Goal: Task Accomplishment & Management: Manage account settings

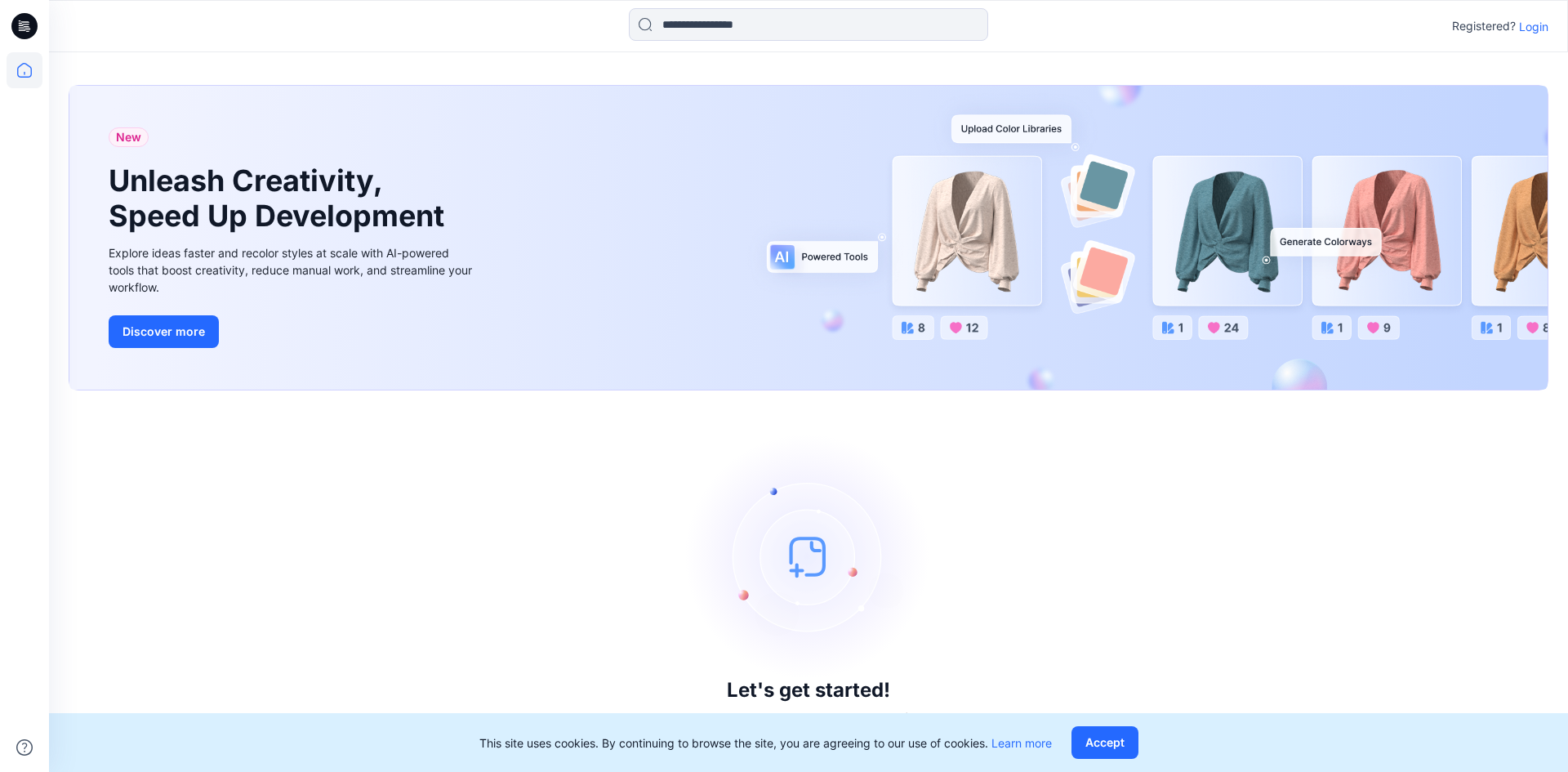
click at [531, 432] on div "Let's get started! Click New to add a style or create a folder." at bounding box center [809, 582] width 1480 height 342
click at [1539, 27] on p "Login" at bounding box center [1534, 27] width 30 height 17
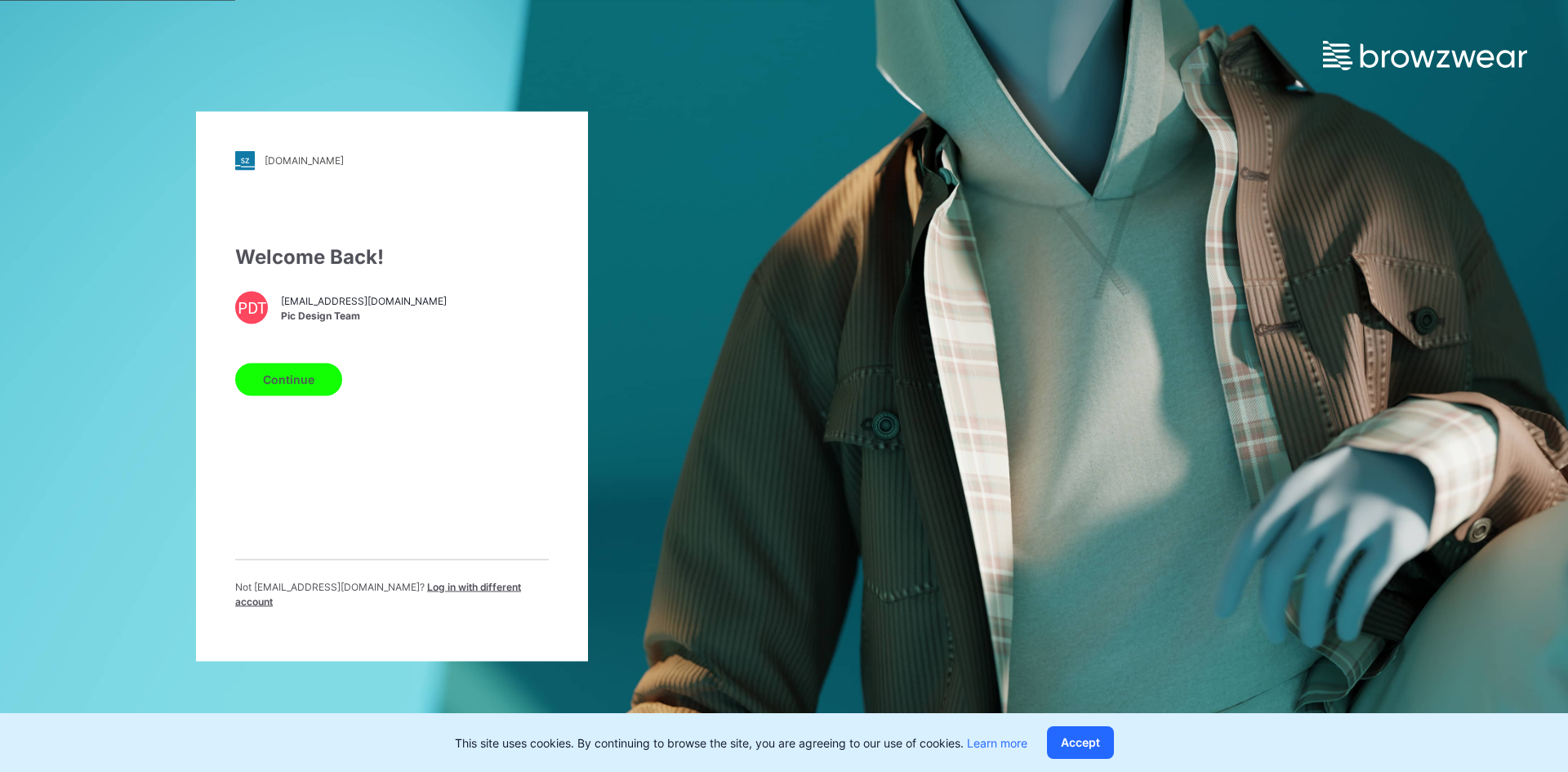
click at [312, 375] on button "Continue" at bounding box center [289, 379] width 107 height 33
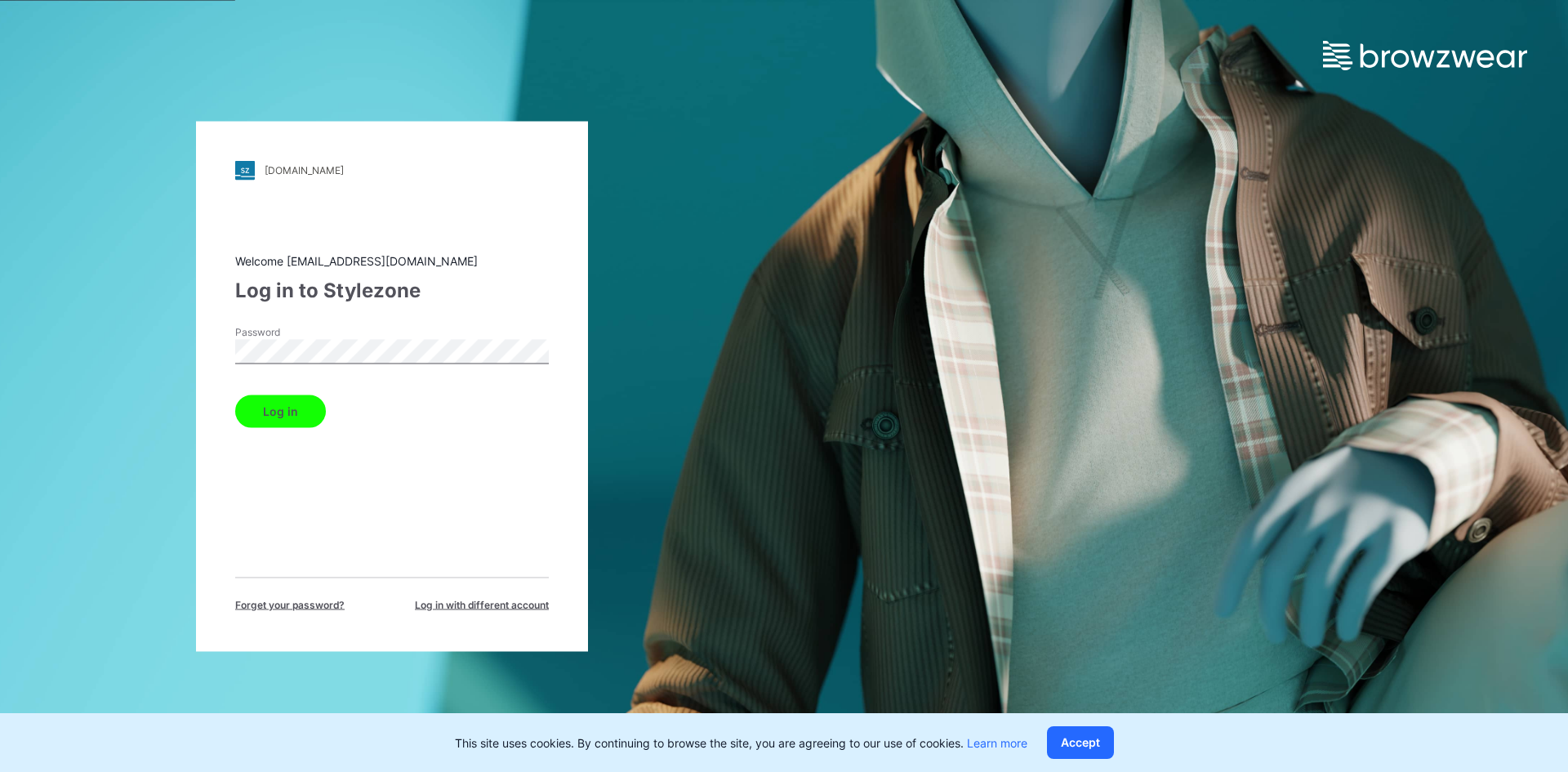
click at [304, 416] on button "Log in" at bounding box center [280, 411] width 91 height 33
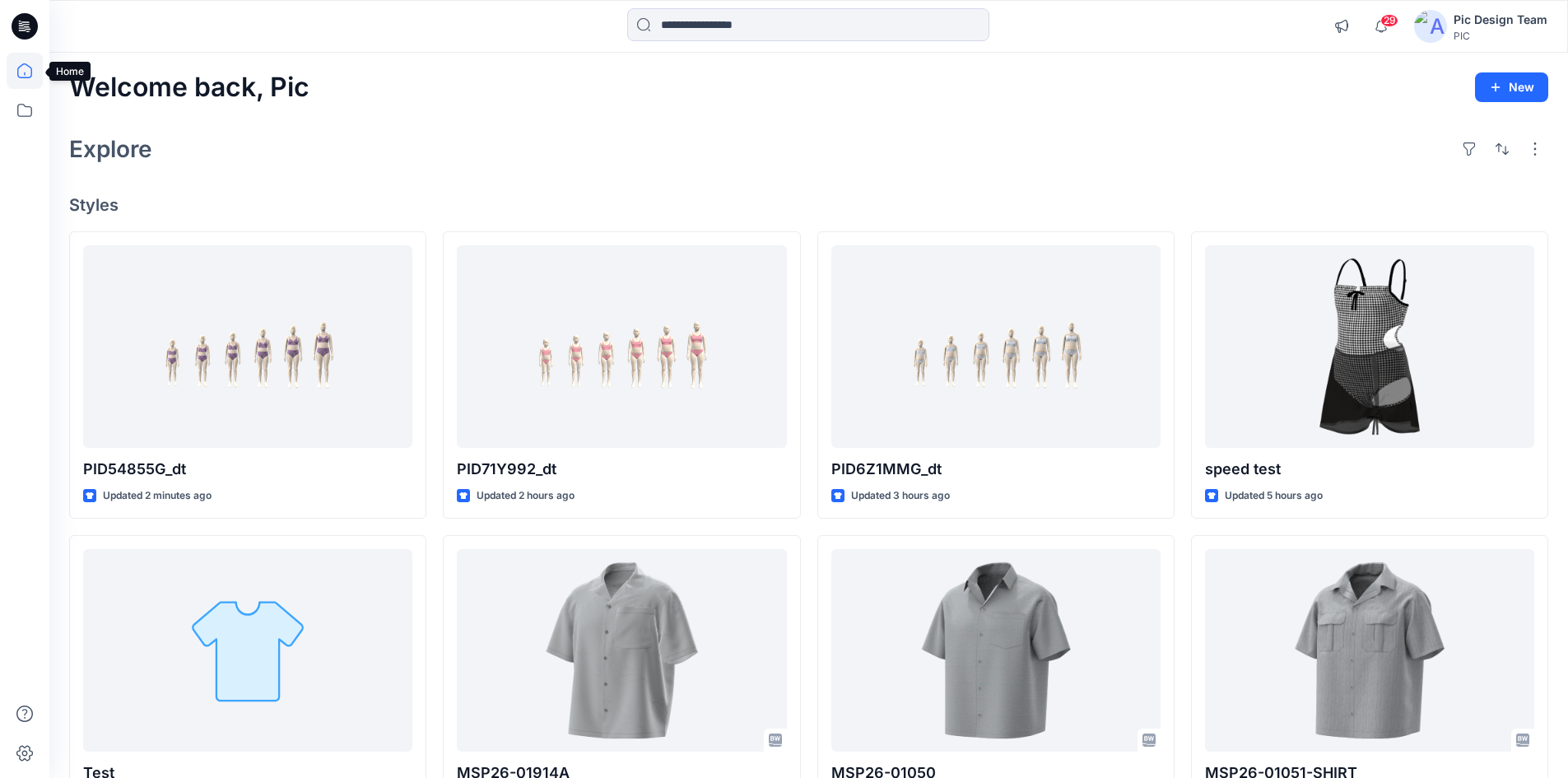
click at [28, 78] on icon at bounding box center [24, 70] width 14 height 14
click at [25, 97] on icon at bounding box center [25, 111] width 37 height 37
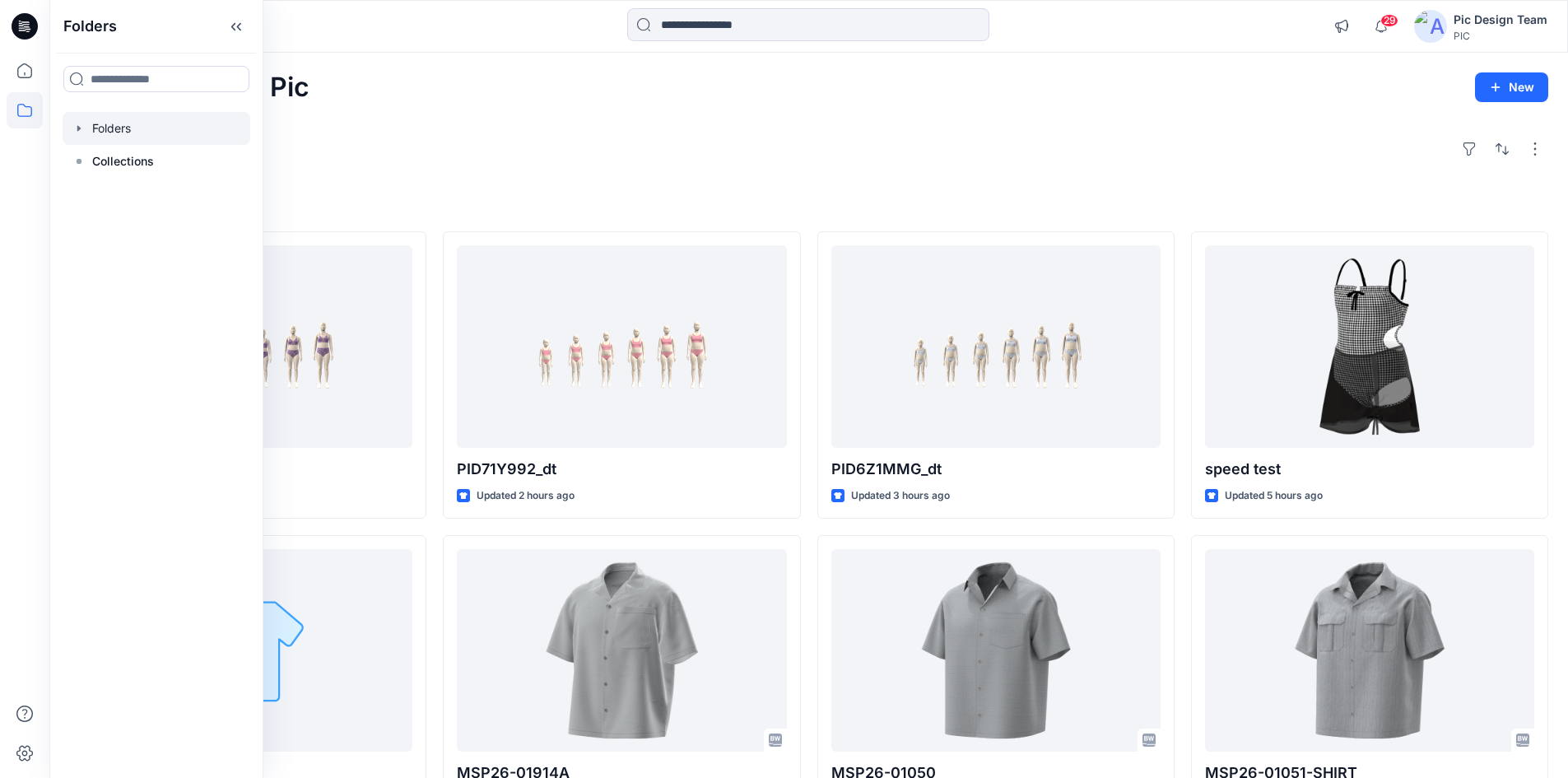
click at [100, 121] on div at bounding box center [156, 128] width 188 height 33
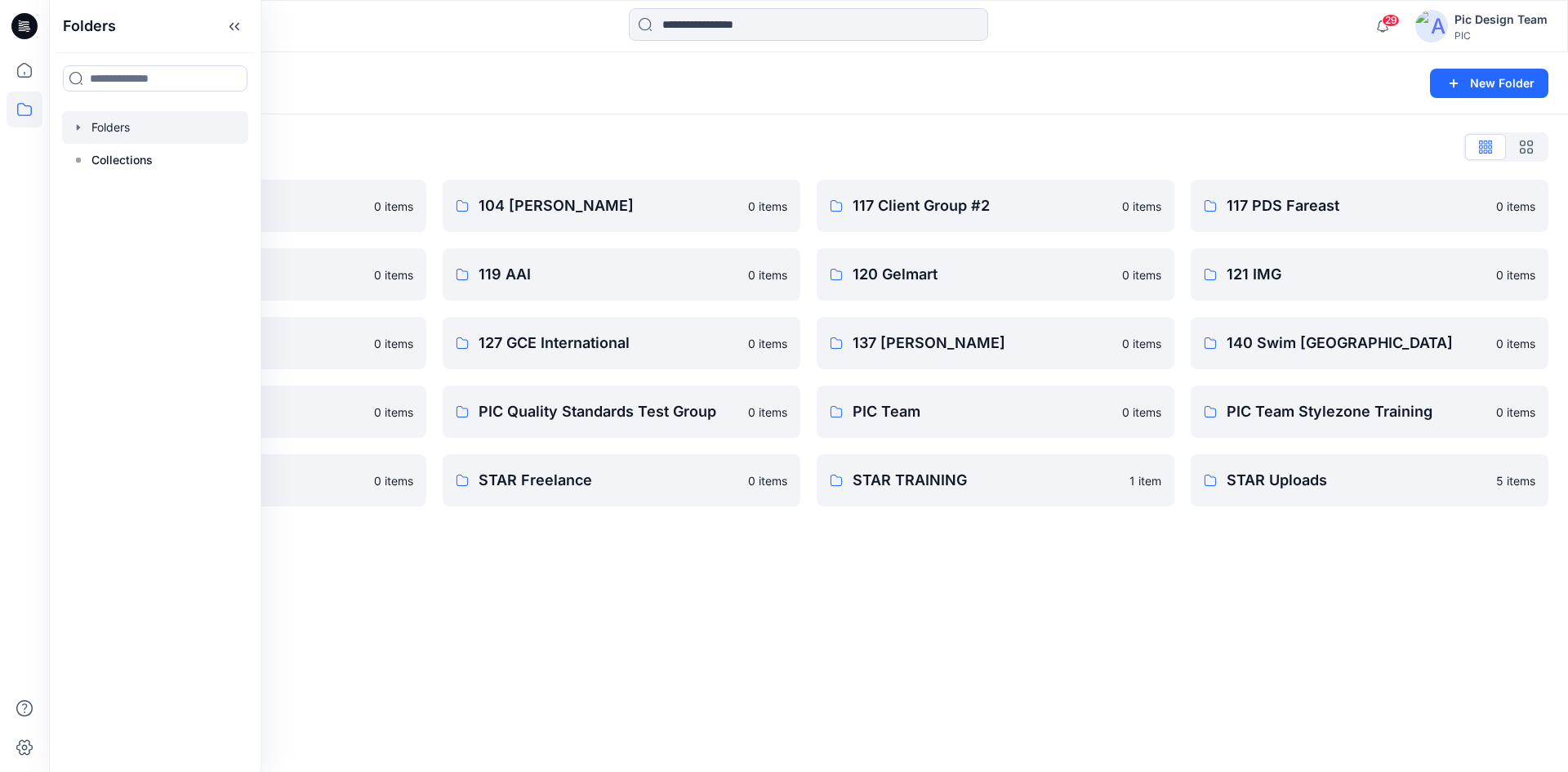
click at [745, 618] on div "Folders New Folder Folders List 103 HIS International 0 items 118 Add Black 0 i…" at bounding box center [808, 412] width 1519 height 720
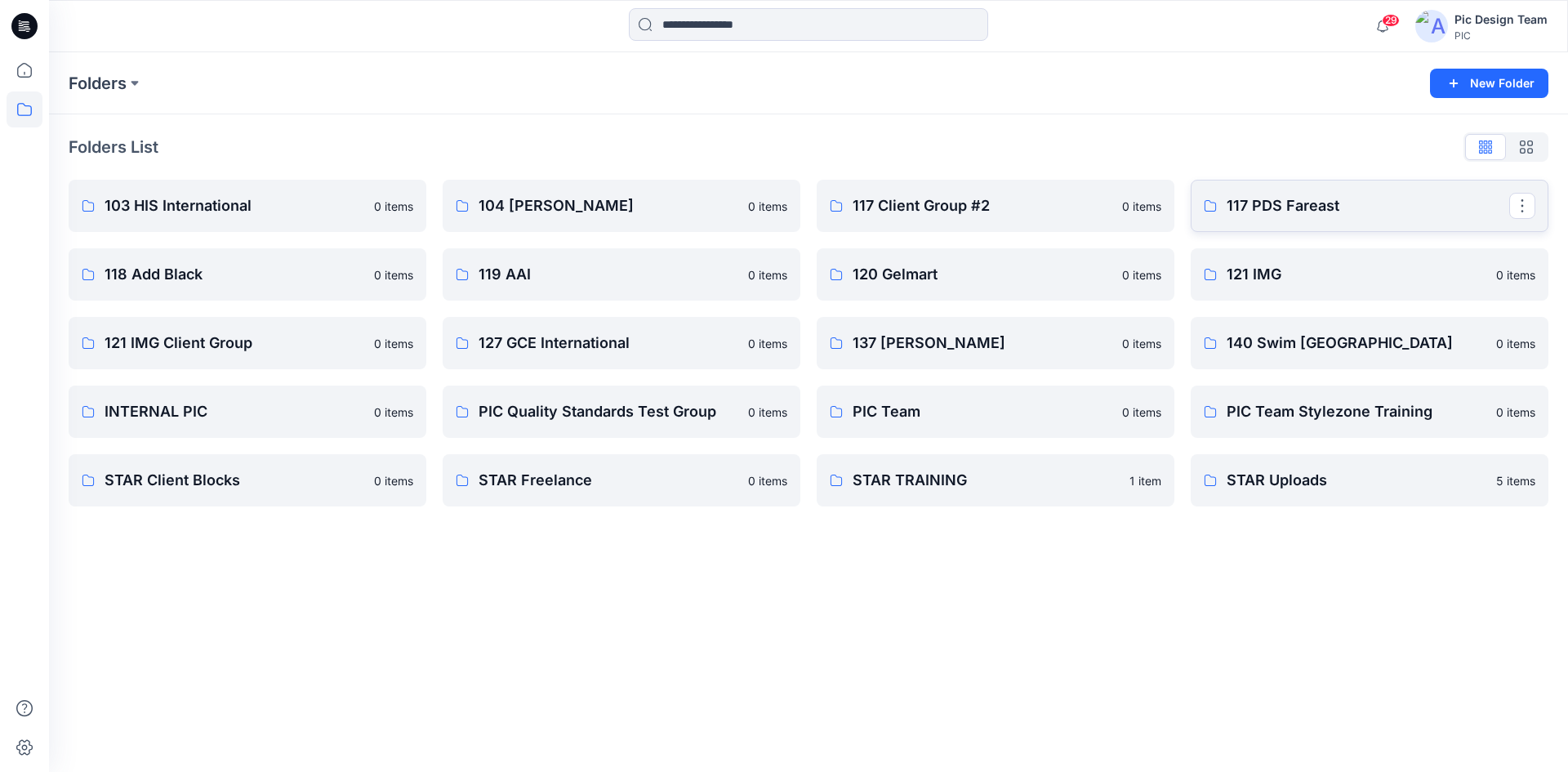
click at [1282, 211] on p "117 PDS Fareast" at bounding box center [1368, 206] width 283 height 23
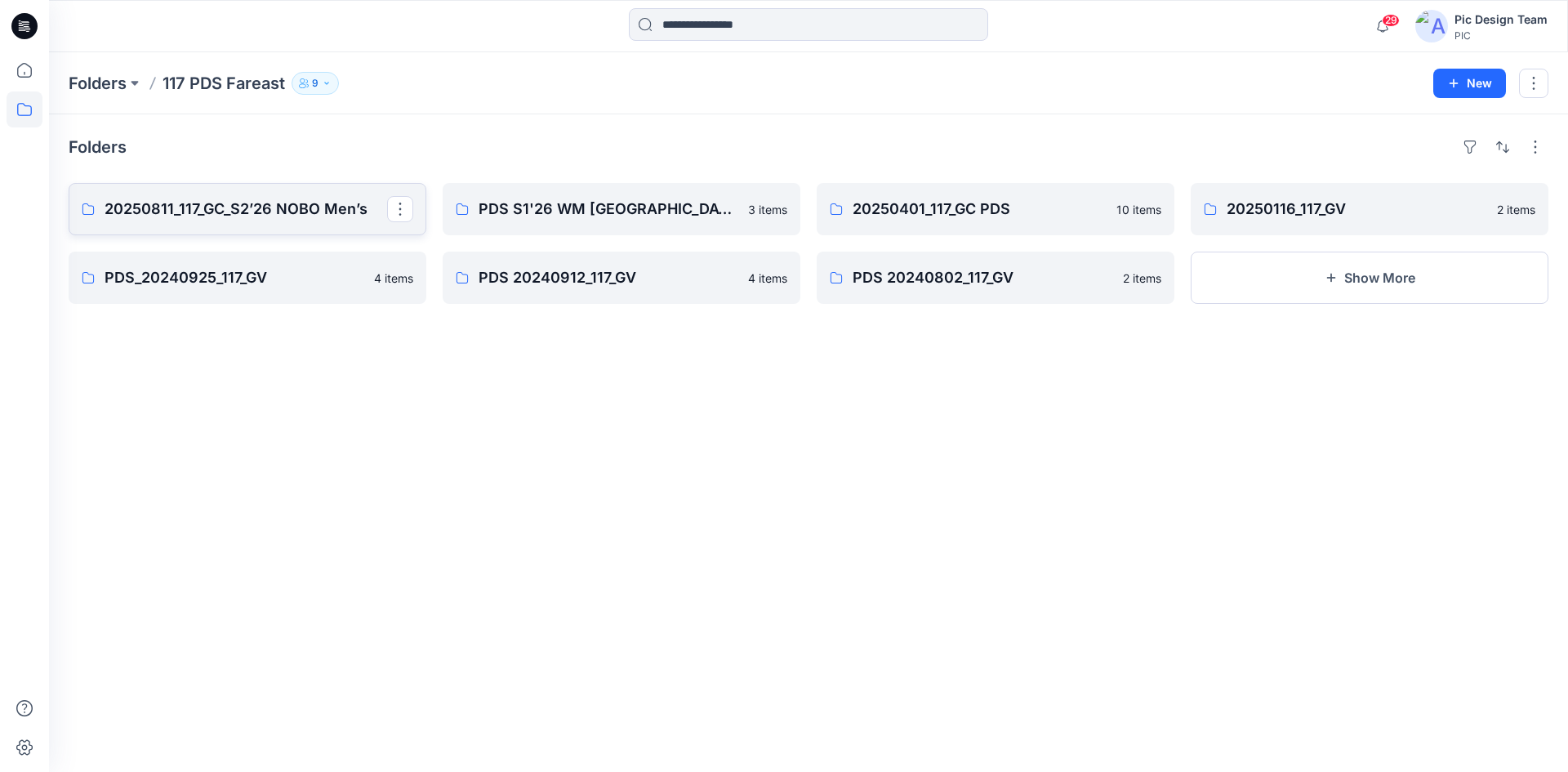
click at [283, 212] on p "20250811_117_GC_S2’26 NOBO Men’s" at bounding box center [246, 210] width 283 height 23
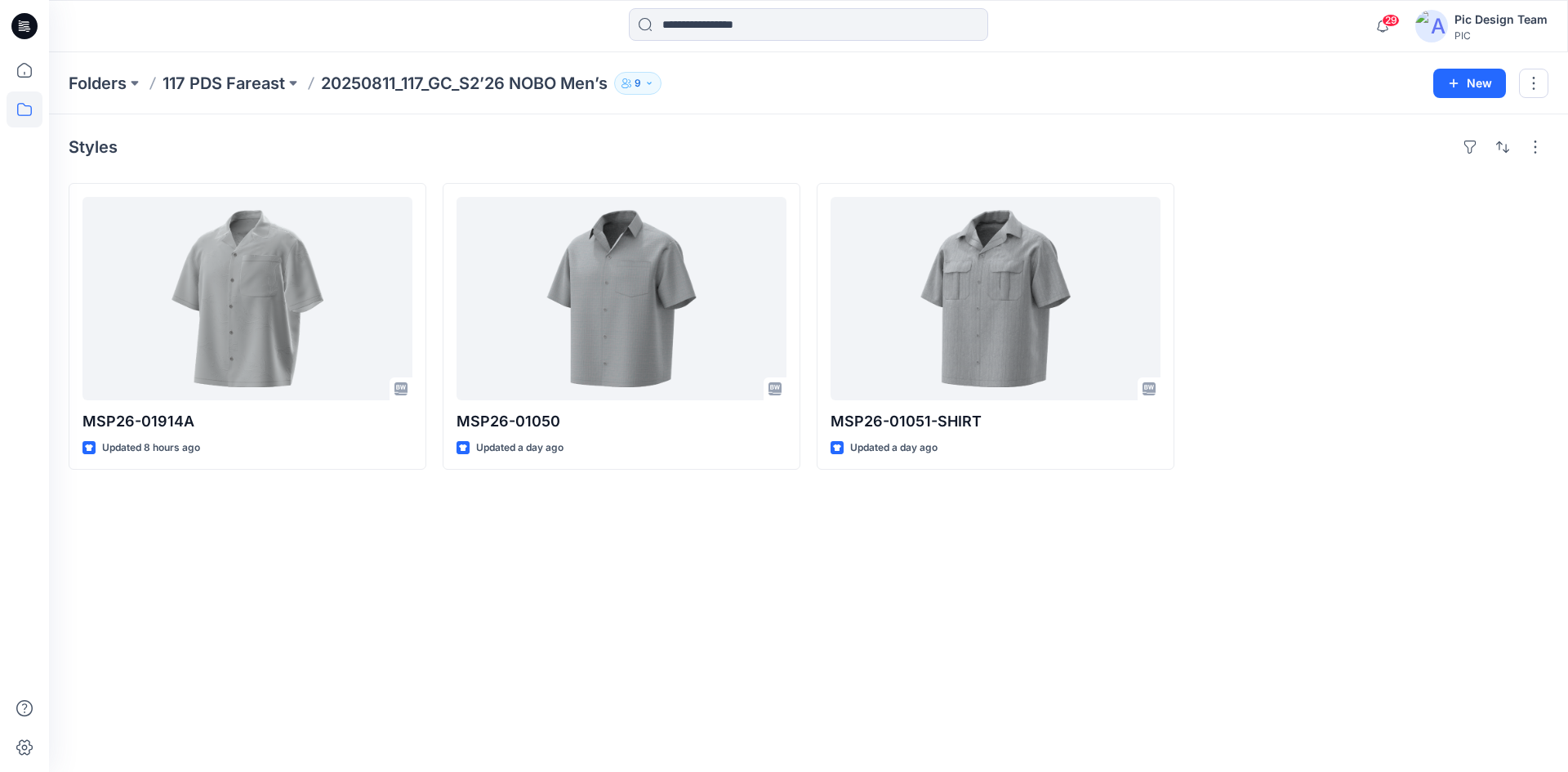
click at [415, 588] on div "Styles MSP26-01914A Updated 8 hours ago MSP26-01050 Updated a day ago MSP26-010…" at bounding box center [808, 444] width 1519 height 658
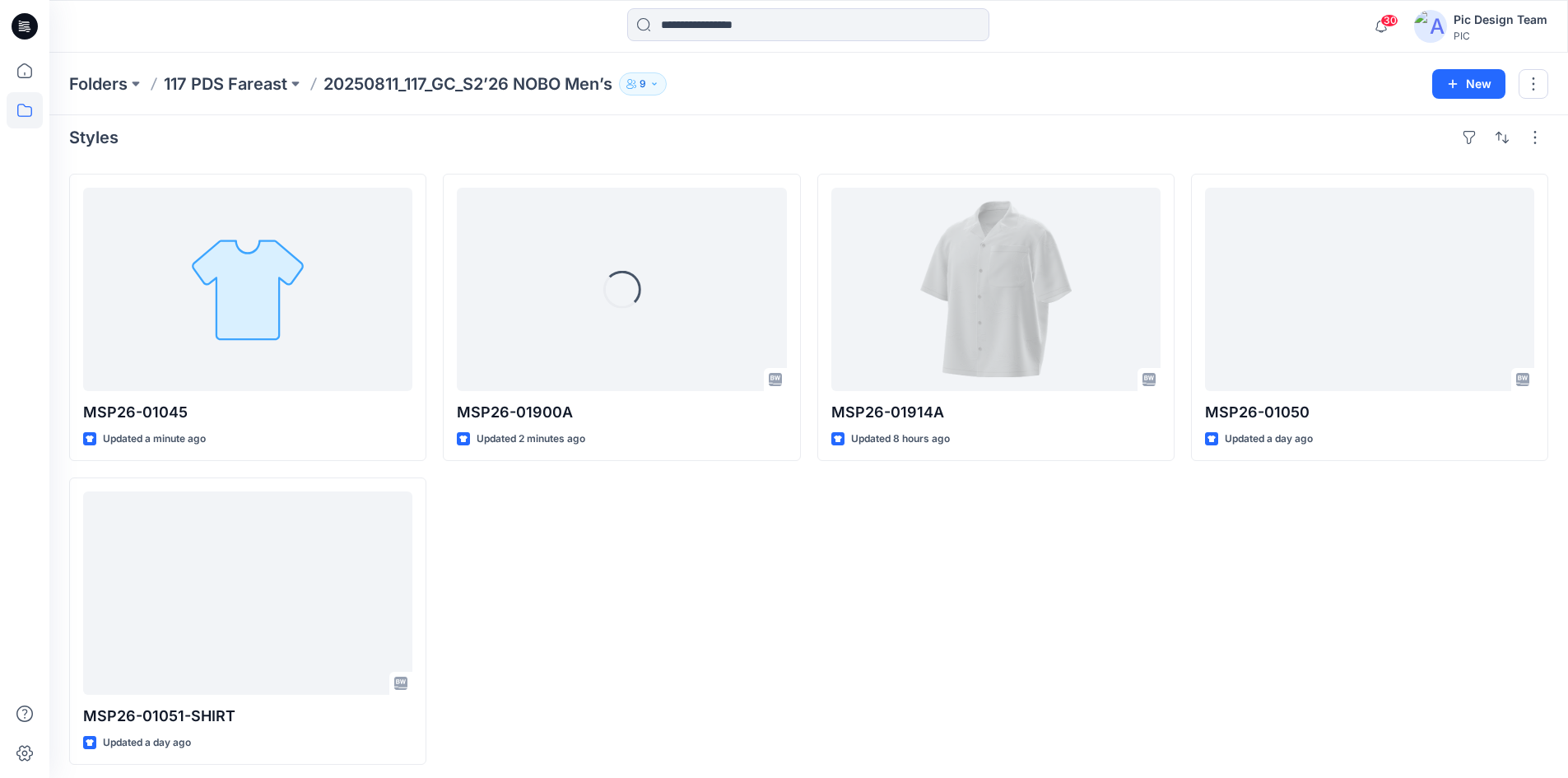
scroll to position [17, 0]
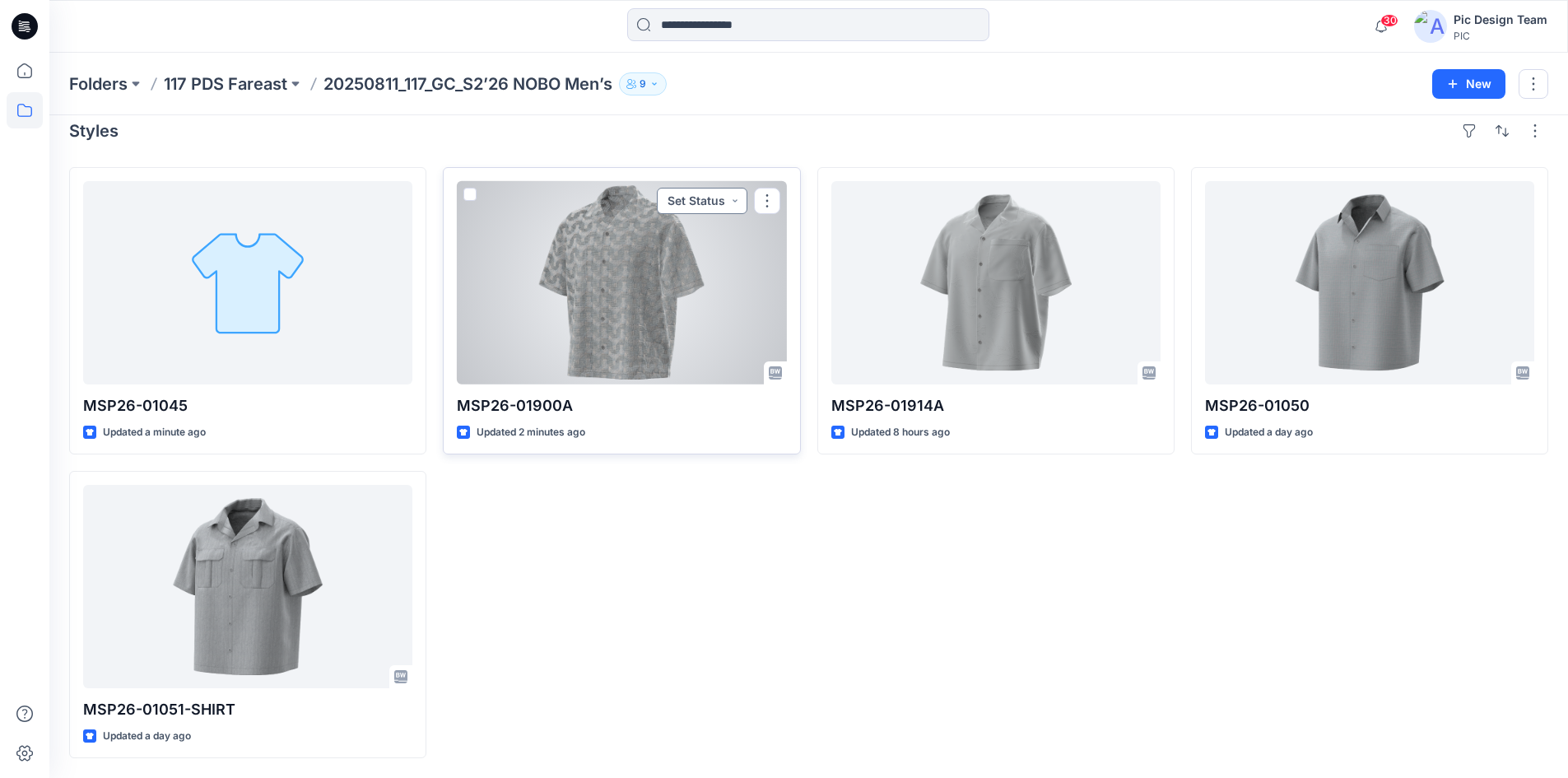
click at [737, 206] on button "Set Status" at bounding box center [703, 201] width 91 height 26
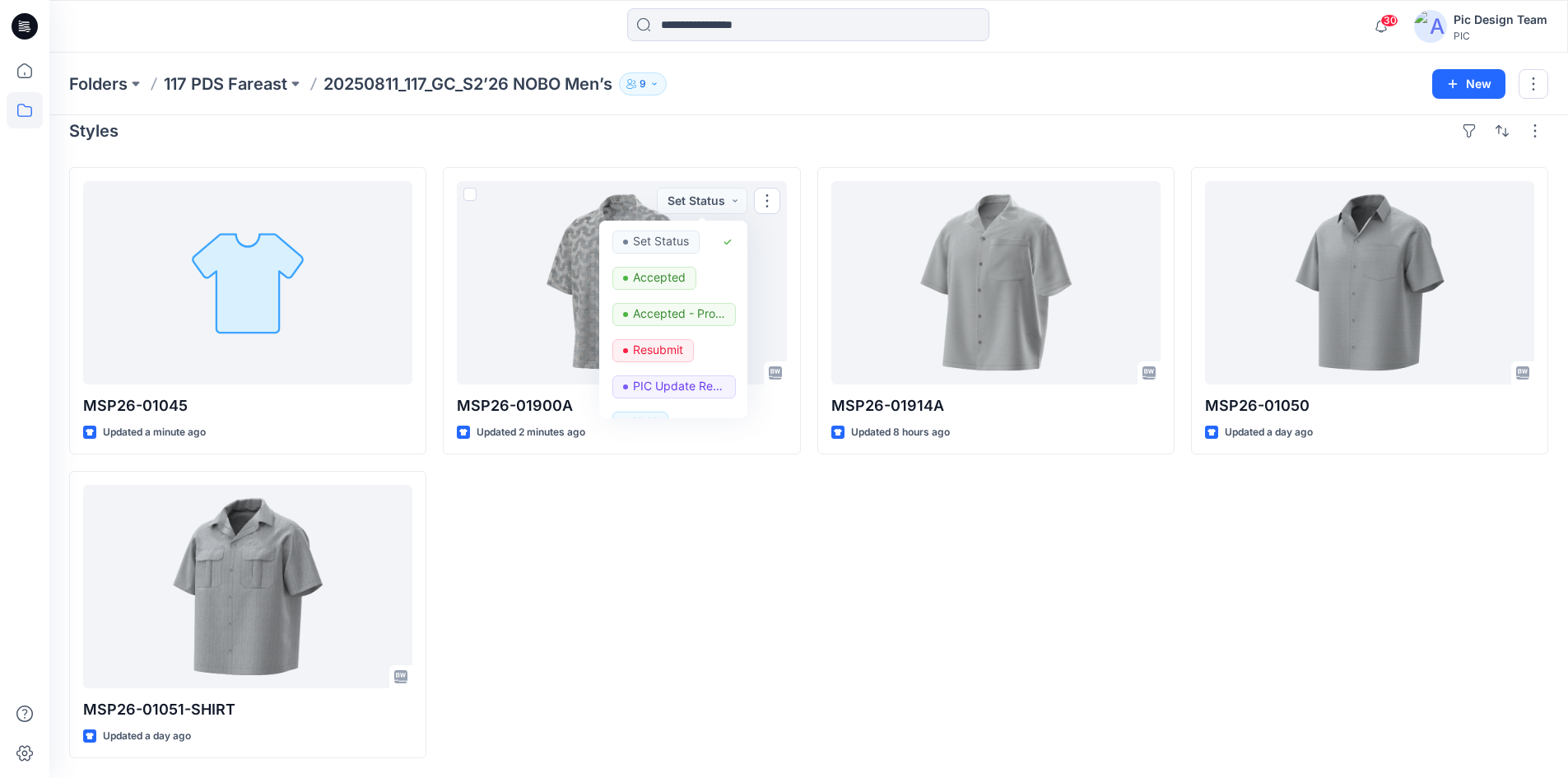
click at [578, 672] on div "MSP26-01900A Updated 2 minutes ago Set Status Set Status Accepted Accepted - Pr…" at bounding box center [622, 462] width 358 height 591
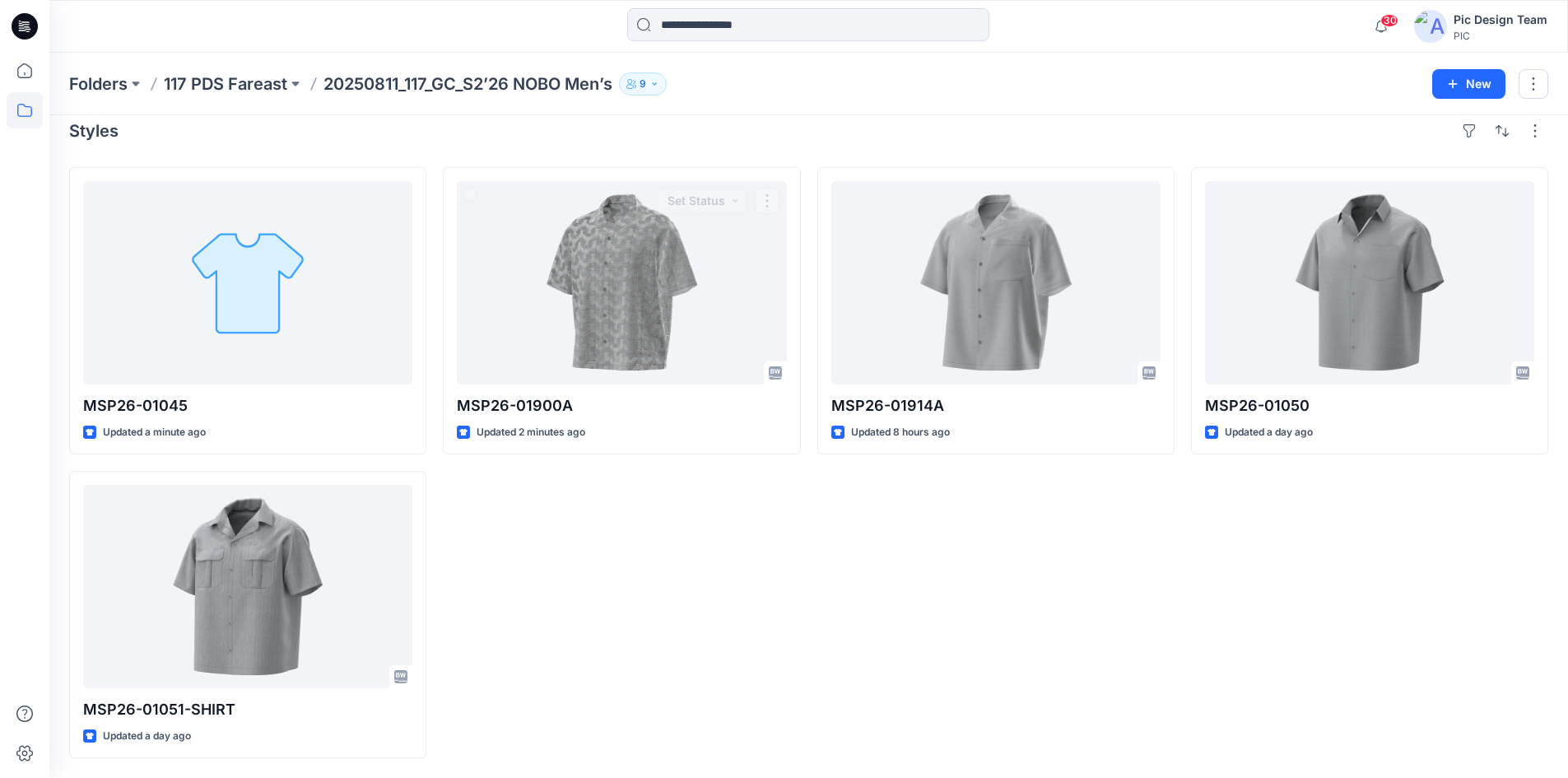
click at [517, 511] on div "MSP26-01900A Updated 2 minutes ago Set Status" at bounding box center [622, 462] width 358 height 591
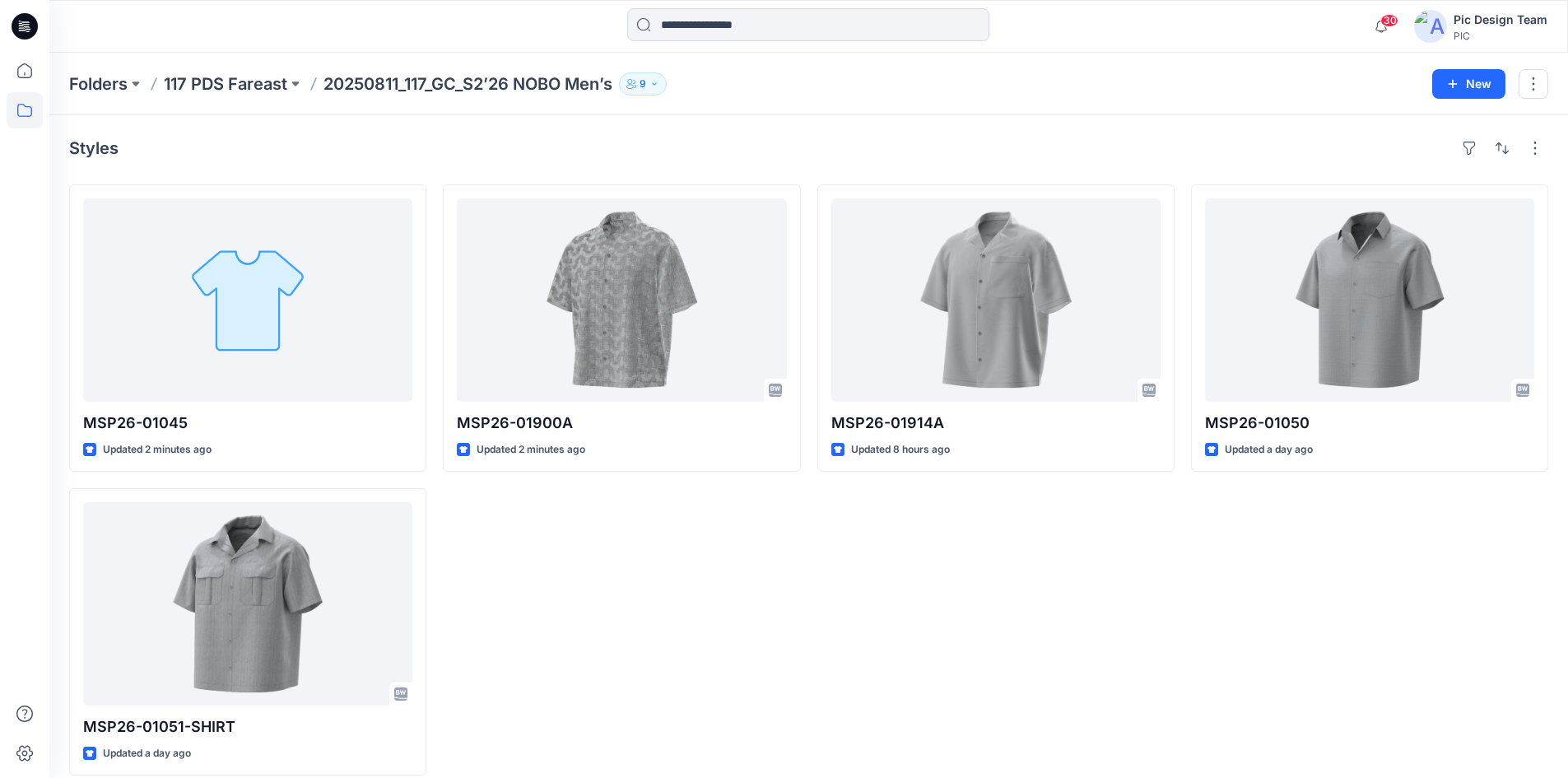
click at [601, 642] on div "MSP26-01900A Updated 2 minutes ago" at bounding box center [622, 479] width 358 height 591
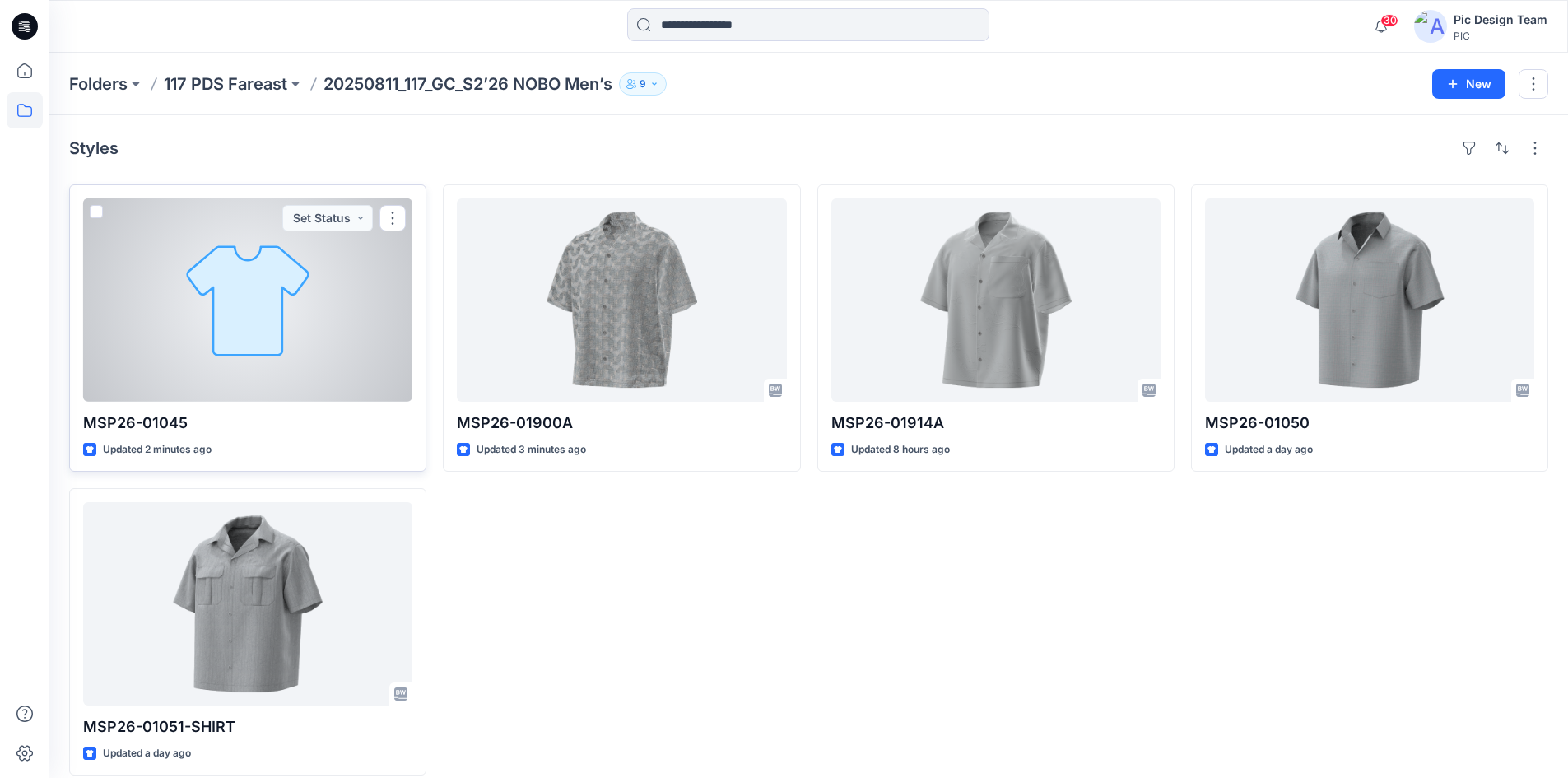
click at [330, 433] on p "MSP26-01045" at bounding box center [248, 423] width 330 height 23
click at [312, 360] on div at bounding box center [248, 300] width 330 height 203
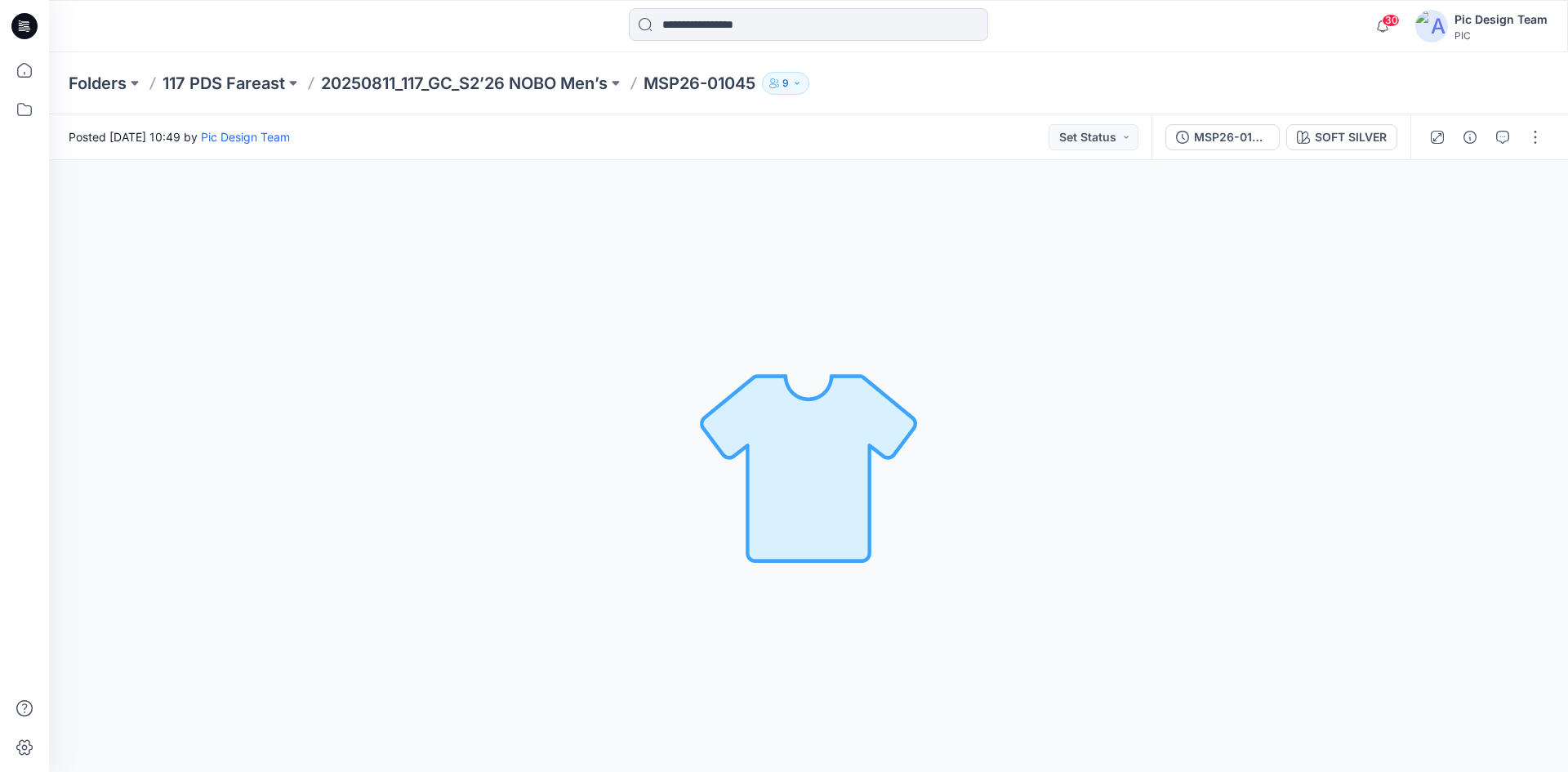
click at [698, 346] on div "SOFT SILVER Loading... Material Properties Loading..." at bounding box center [808, 466] width 1519 height 612
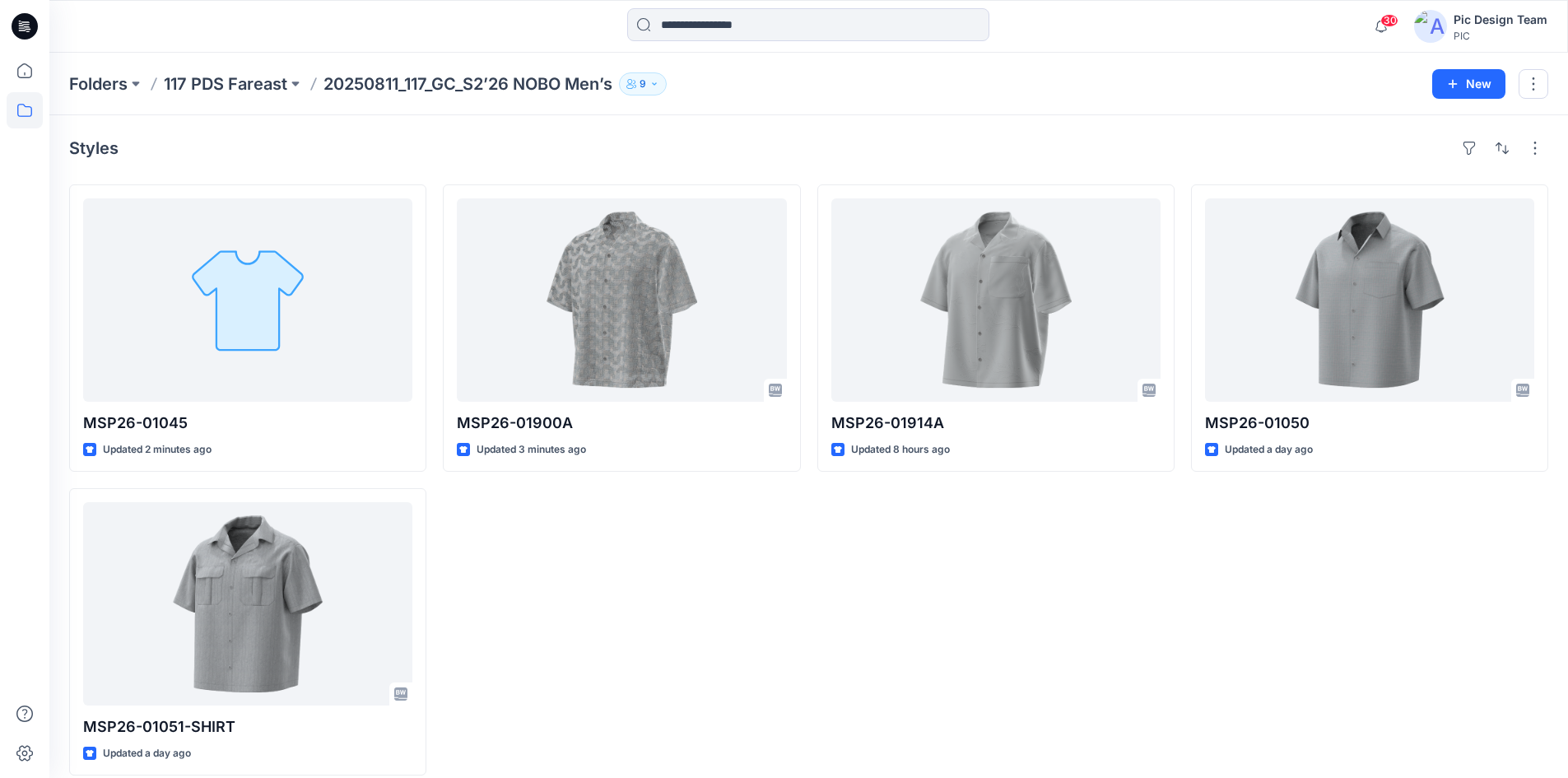
click at [598, 594] on div "MSP26-01900A Updated 3 minutes ago" at bounding box center [622, 479] width 358 height 591
click at [749, 688] on div "MSP26-01900A Updated 3 minutes ago" at bounding box center [622, 479] width 358 height 591
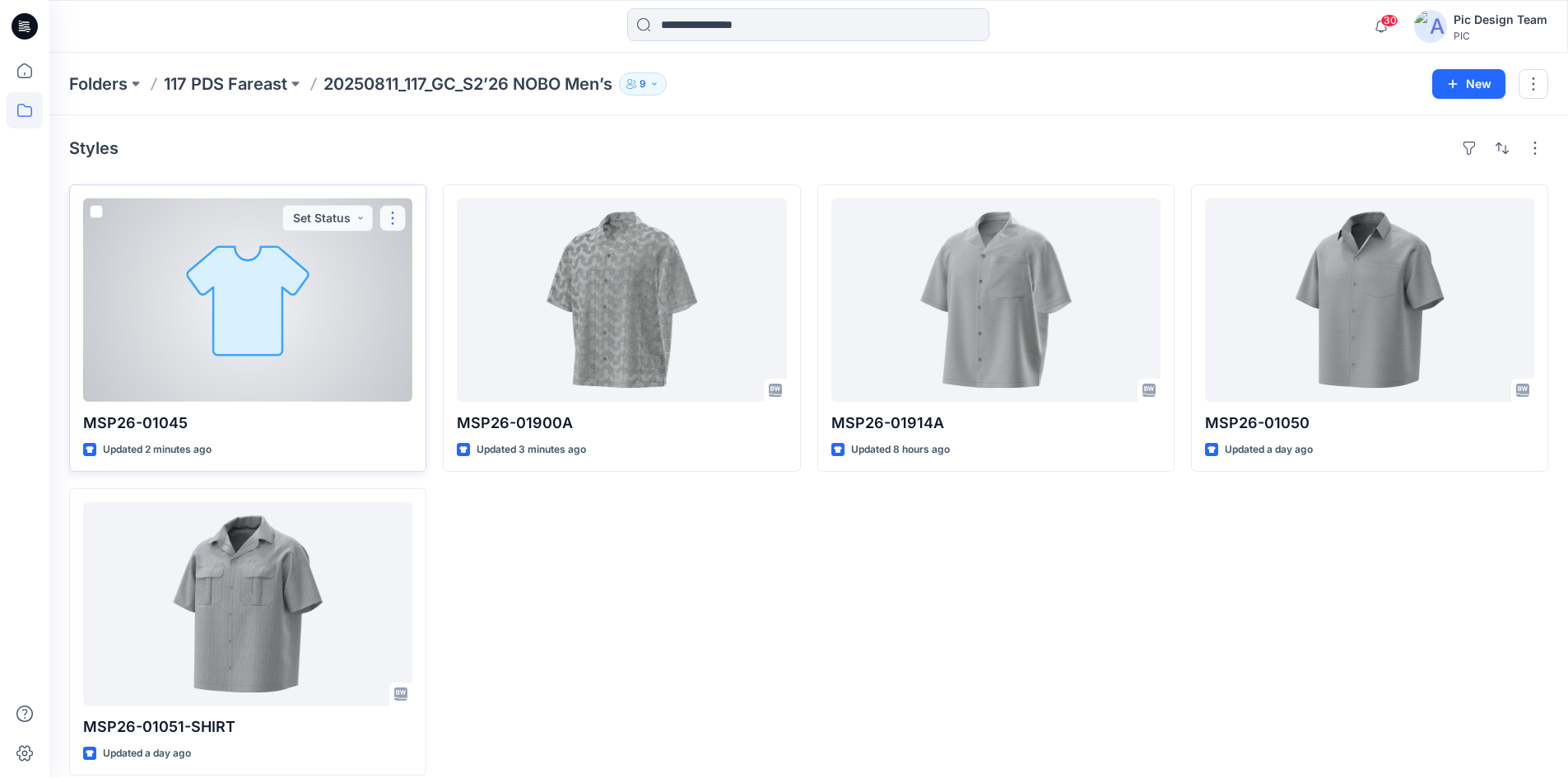
click at [388, 214] on button "button" at bounding box center [392, 218] width 26 height 26
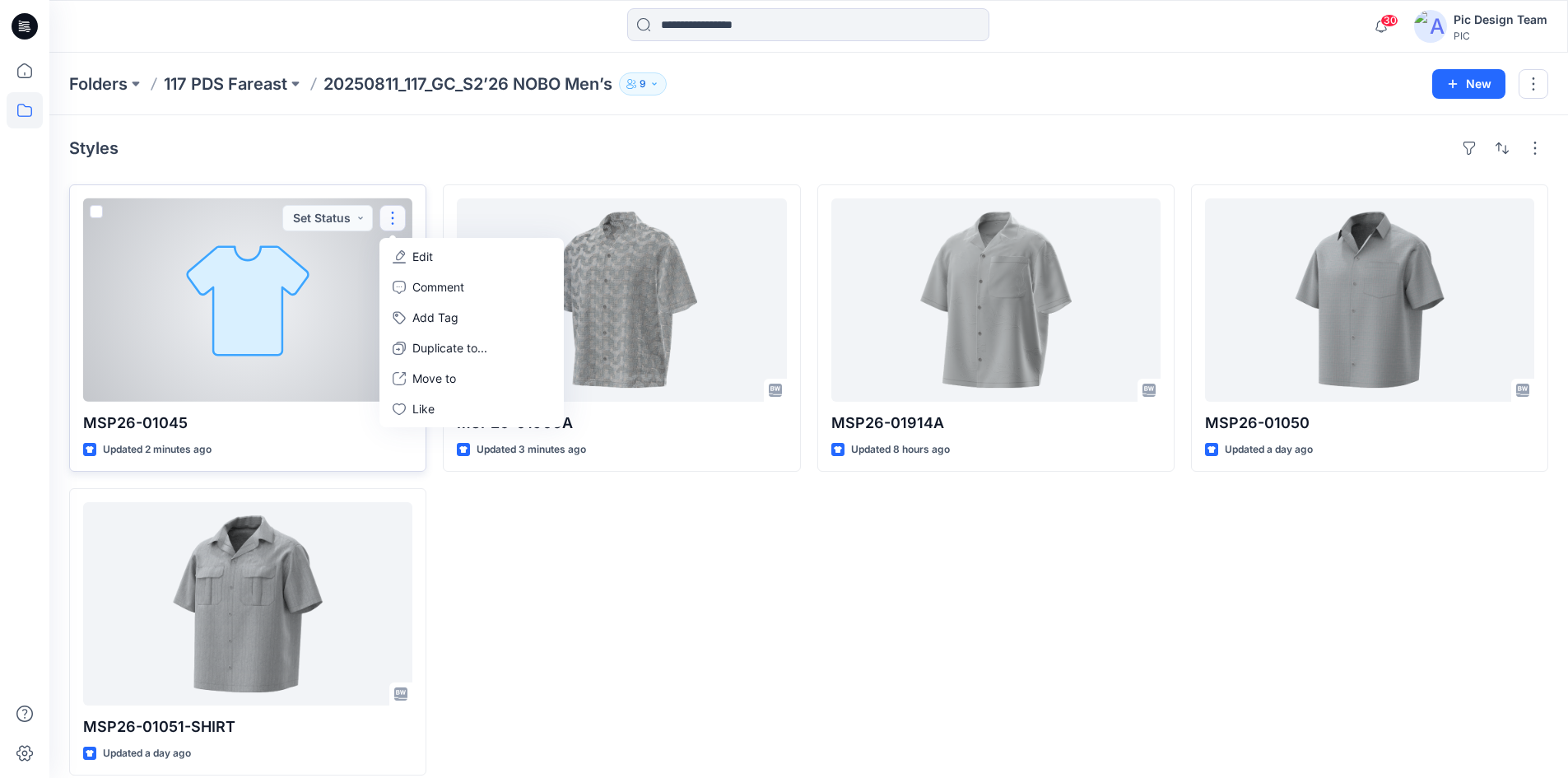
click at [301, 339] on div at bounding box center [248, 300] width 330 height 203
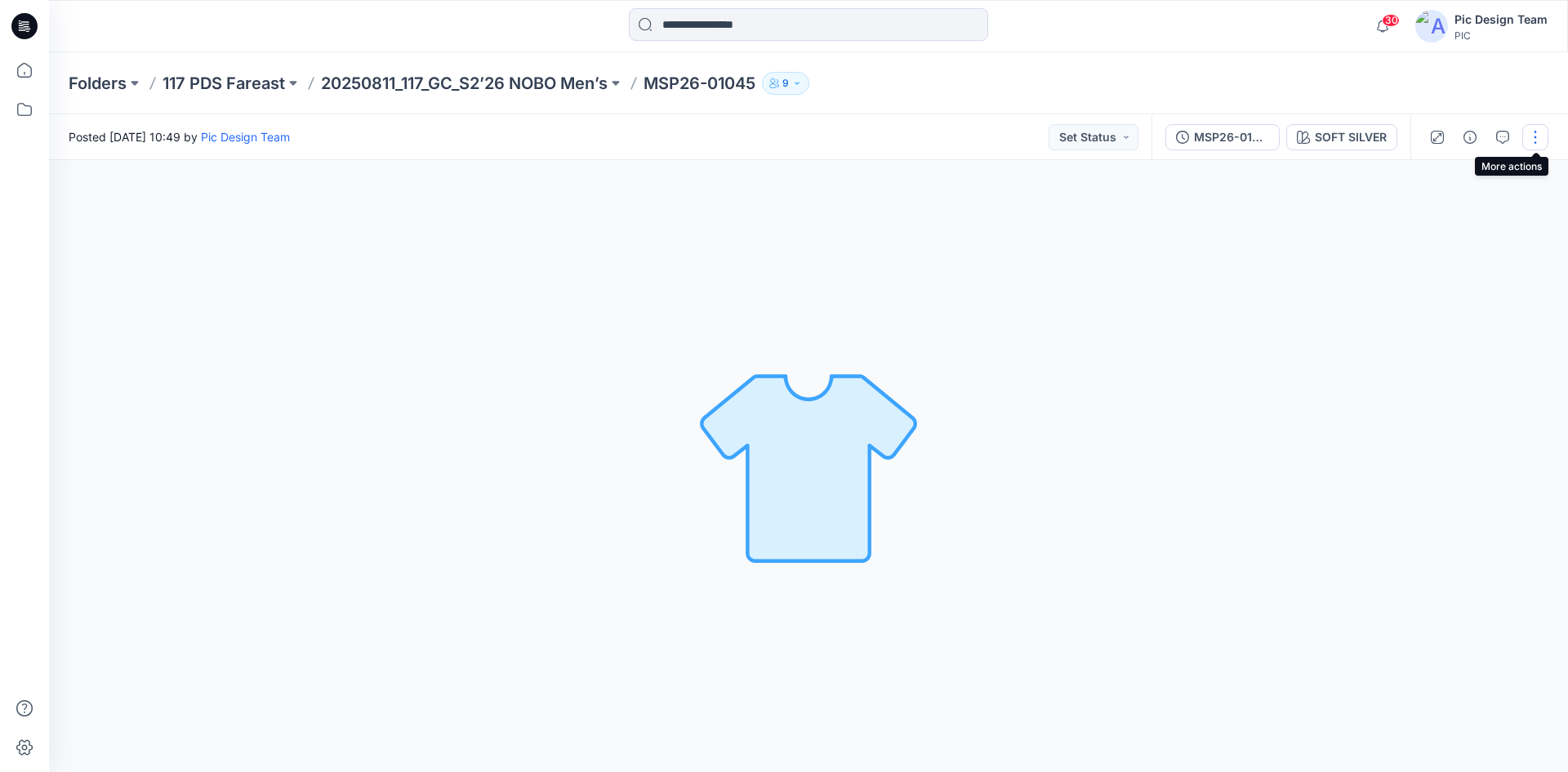
click at [1538, 142] on button "button" at bounding box center [1535, 137] width 26 height 26
click at [1439, 225] on p "Edit" at bounding box center [1431, 221] width 20 height 17
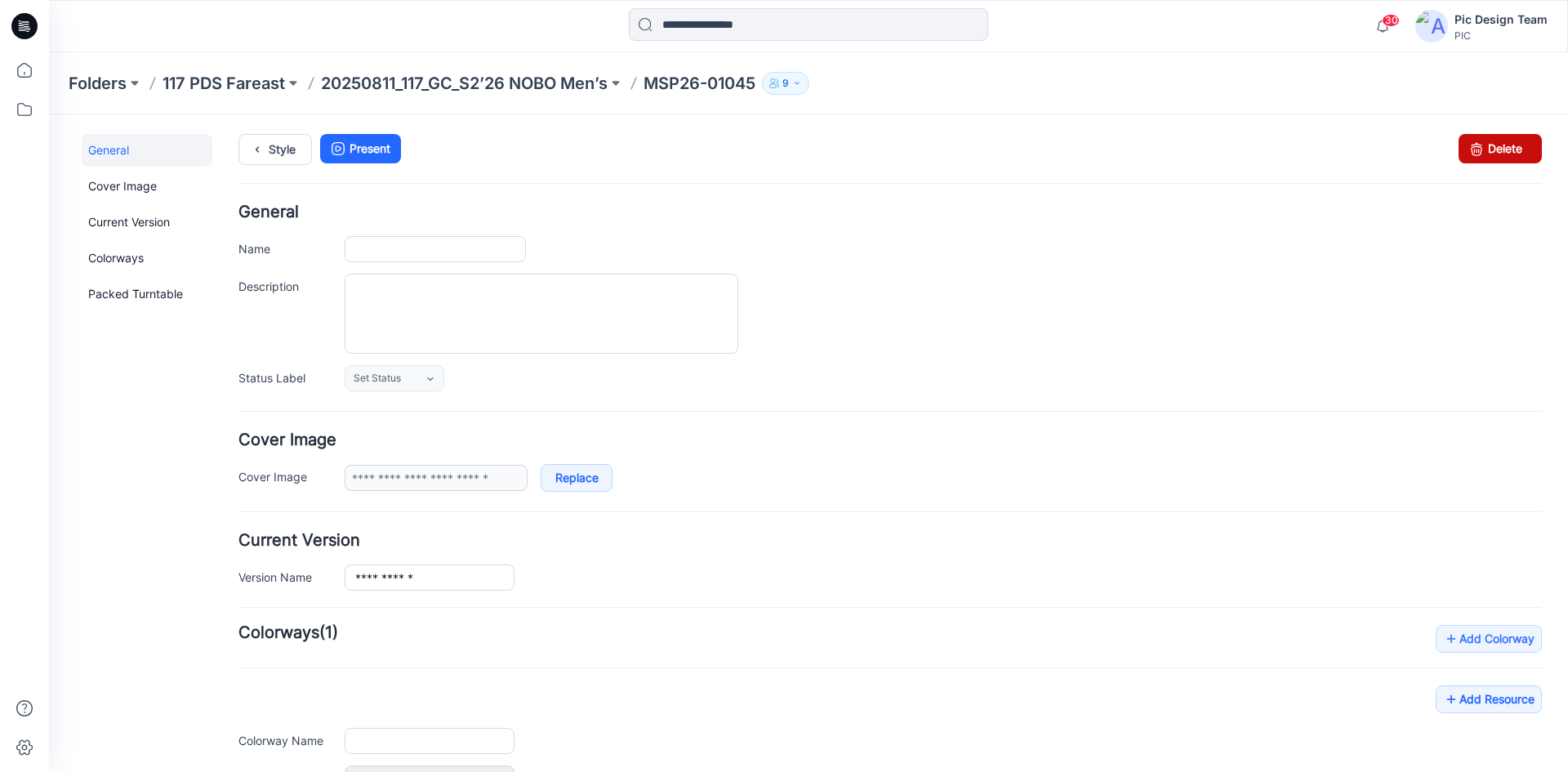
type input "**********"
click at [1494, 148] on link "Delete" at bounding box center [1500, 148] width 83 height 30
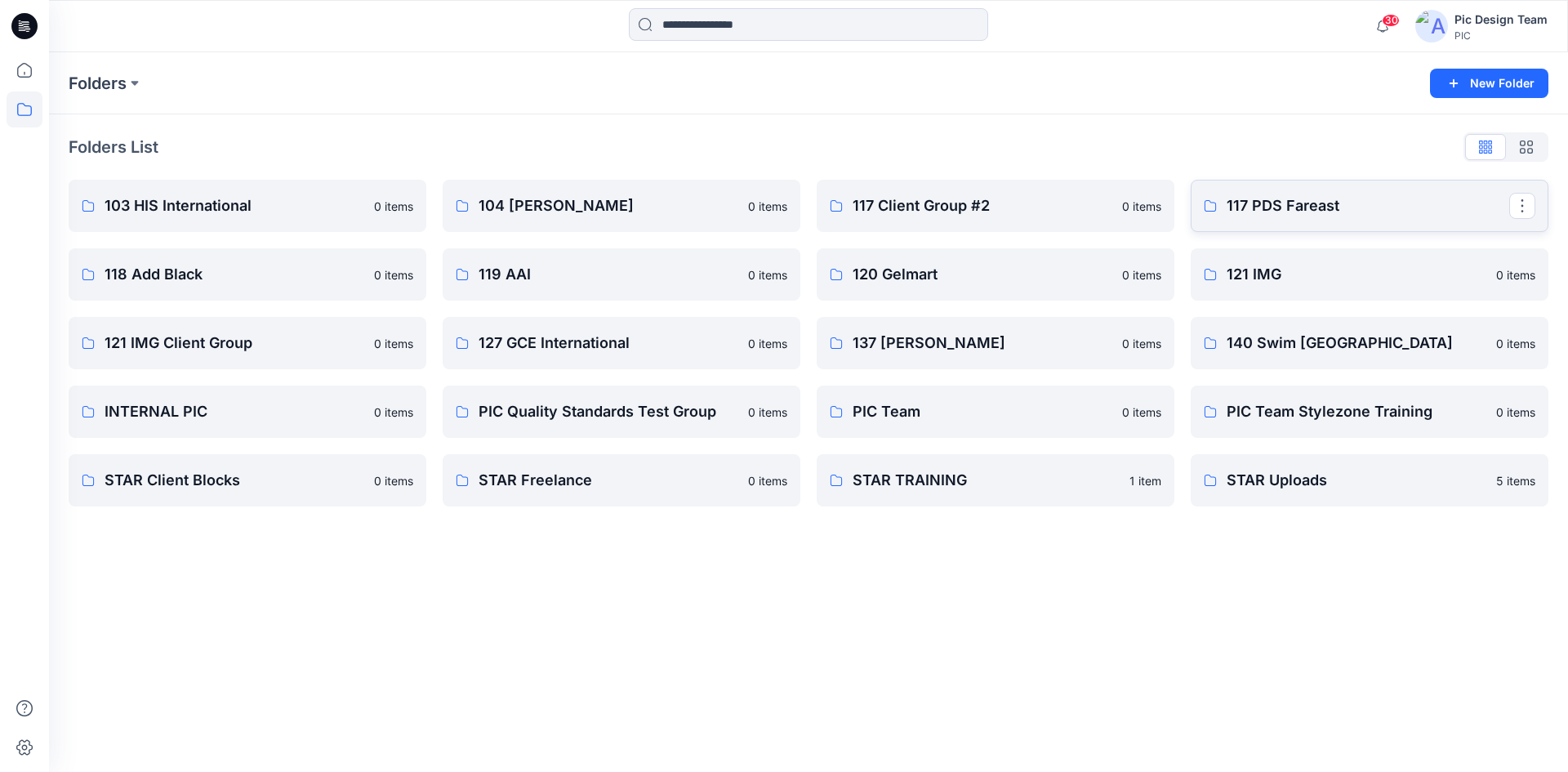
click at [1292, 200] on p "117 PDS Fareast" at bounding box center [1368, 206] width 283 height 23
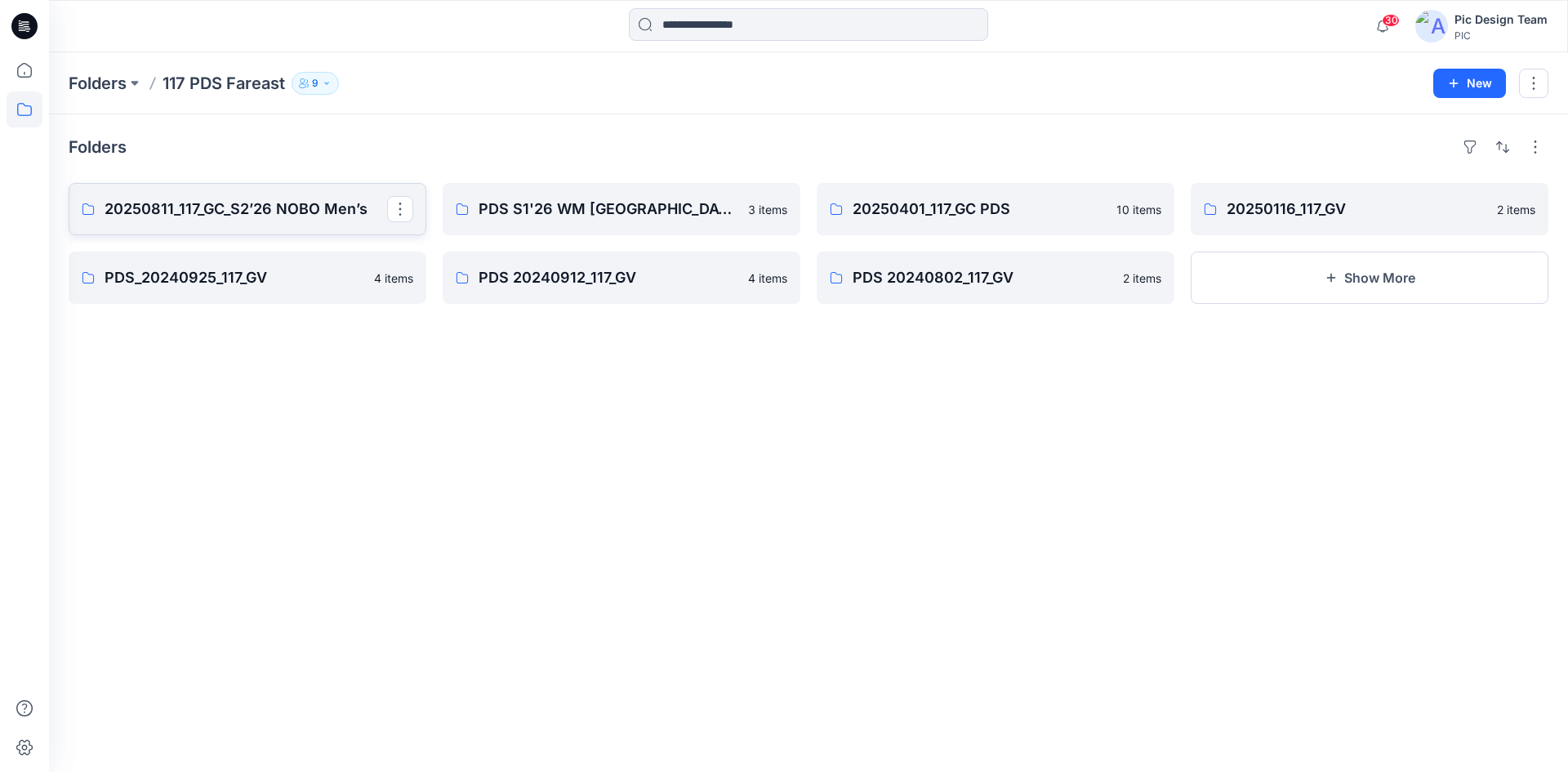
click at [250, 228] on link "20250811_117_GC_S2’26 NOBO Men’s" at bounding box center [248, 209] width 358 height 53
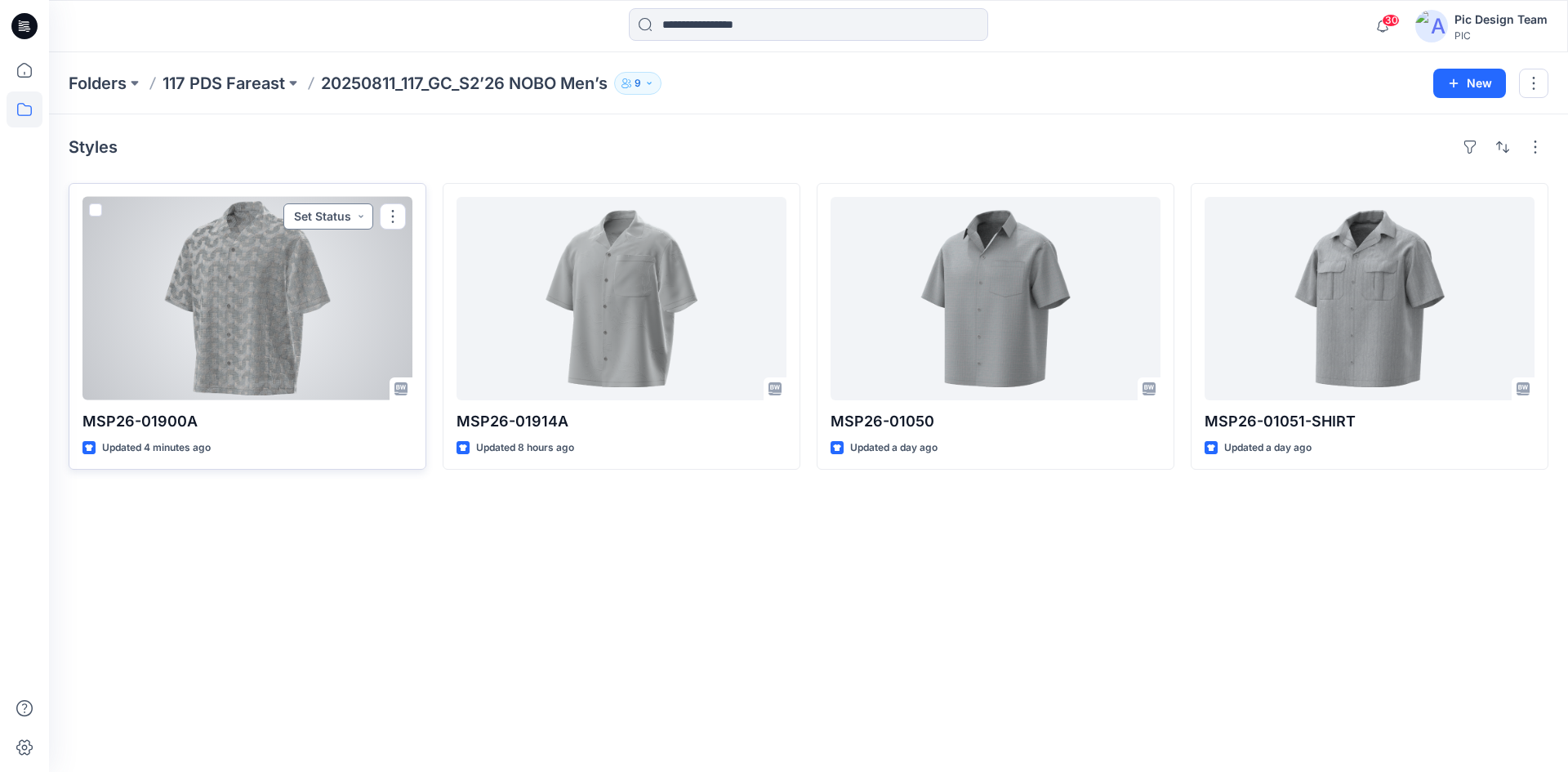
click at [318, 228] on button "Set Status" at bounding box center [328, 216] width 90 height 26
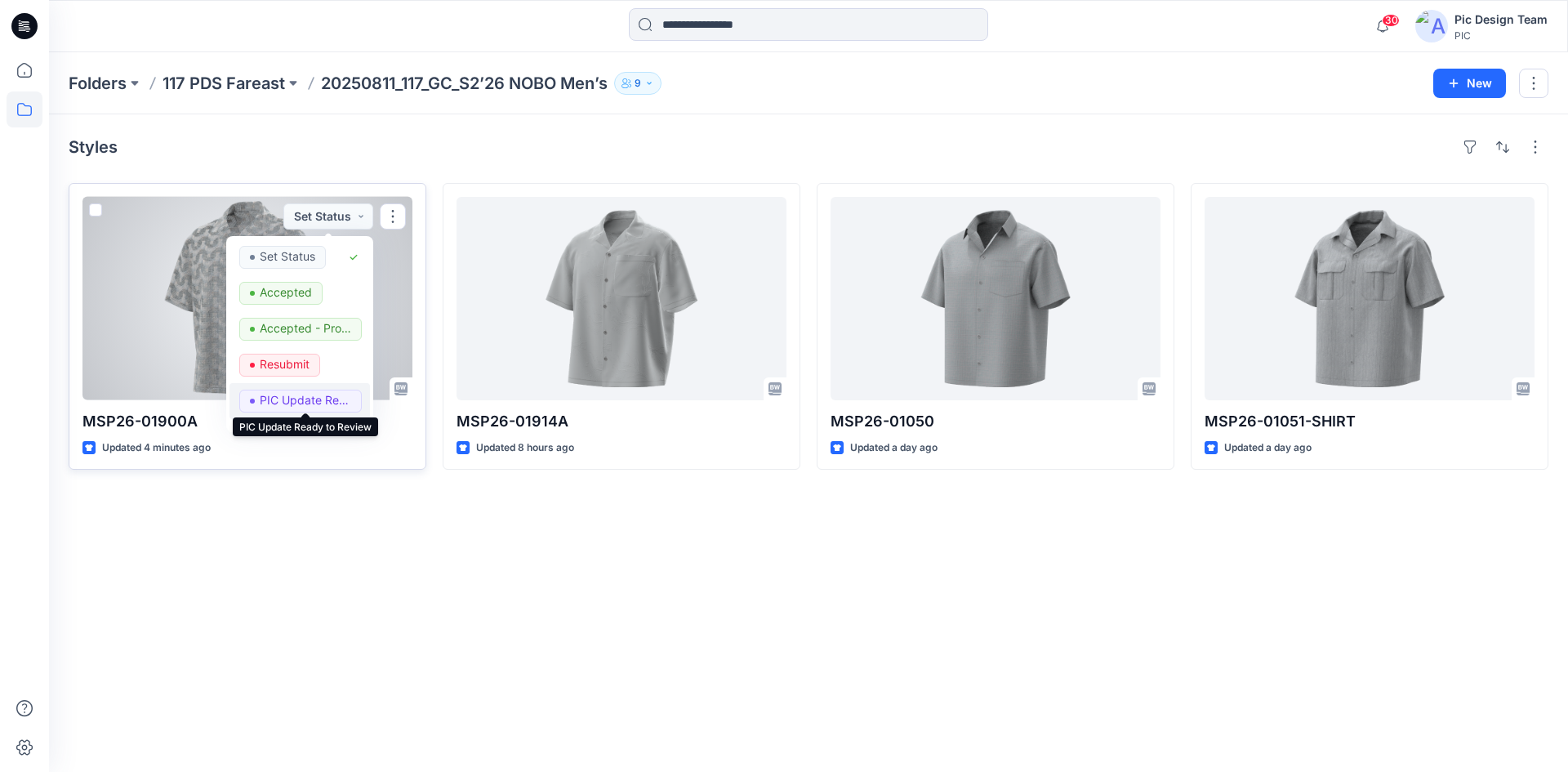
click at [289, 391] on p "PIC Update Ready to Review" at bounding box center [306, 401] width 92 height 21
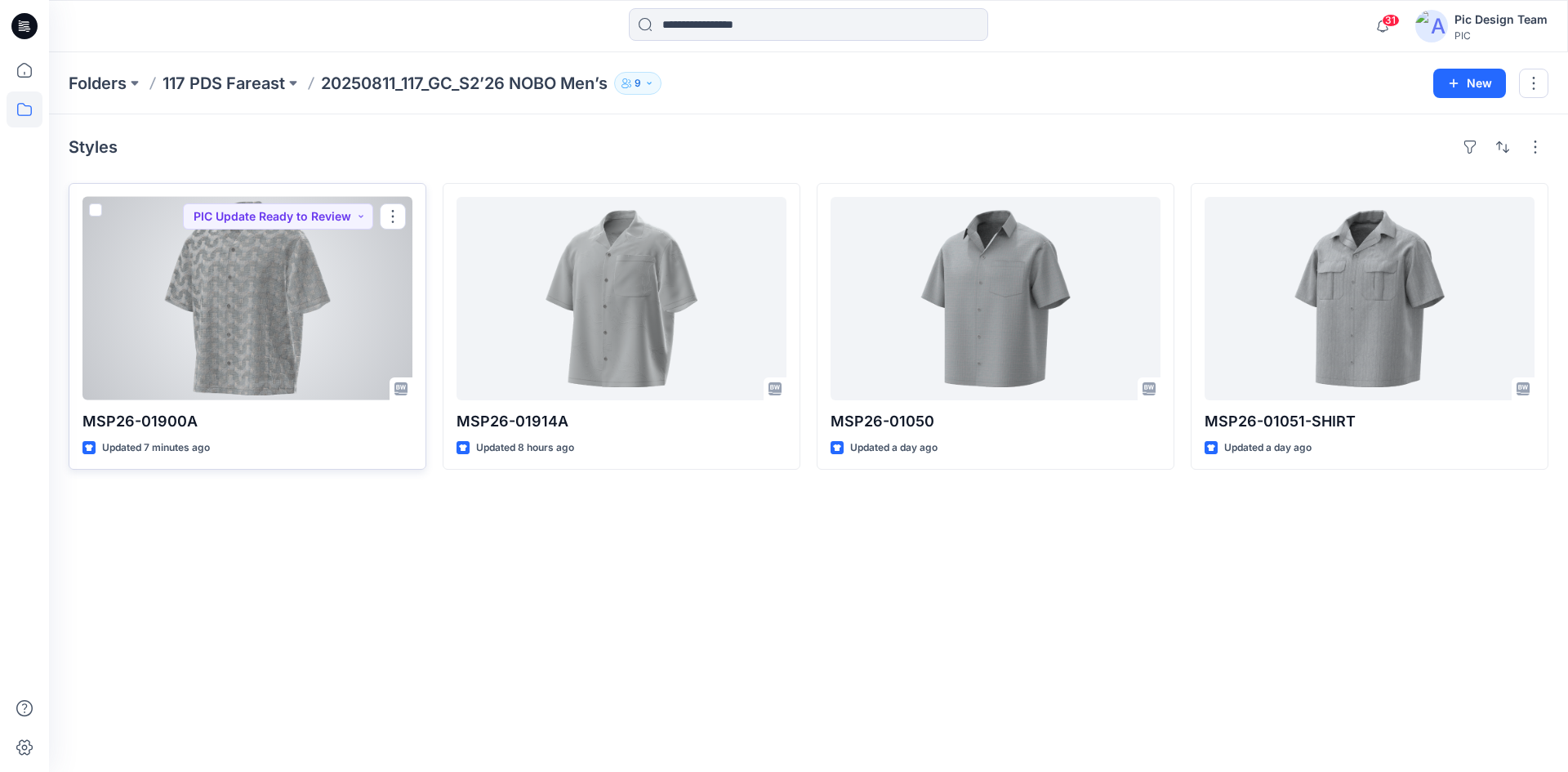
click at [250, 356] on div at bounding box center [247, 298] width 330 height 204
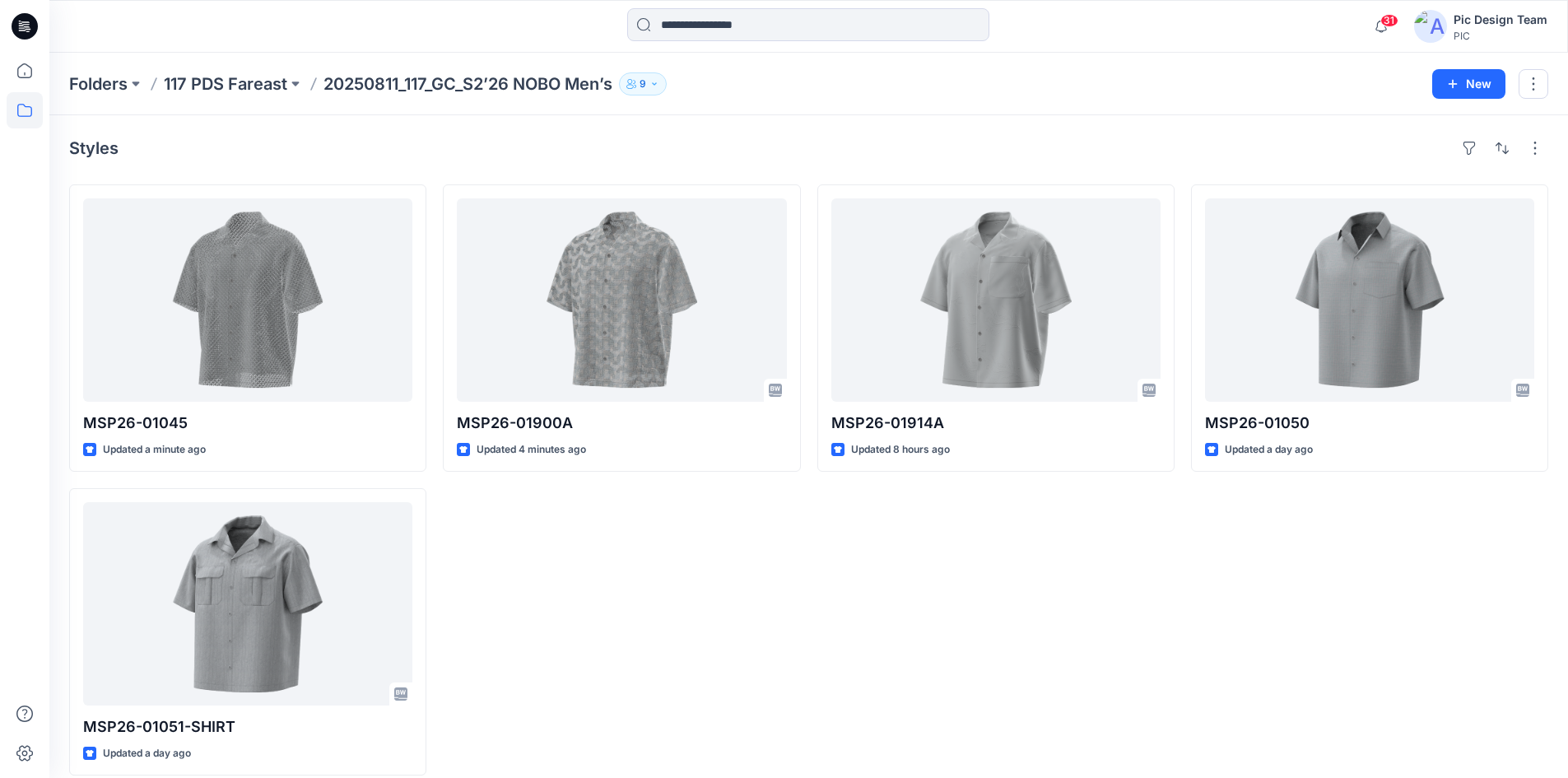
click at [579, 622] on div "MSP26-01900A Updated 4 minutes ago" at bounding box center [622, 479] width 358 height 591
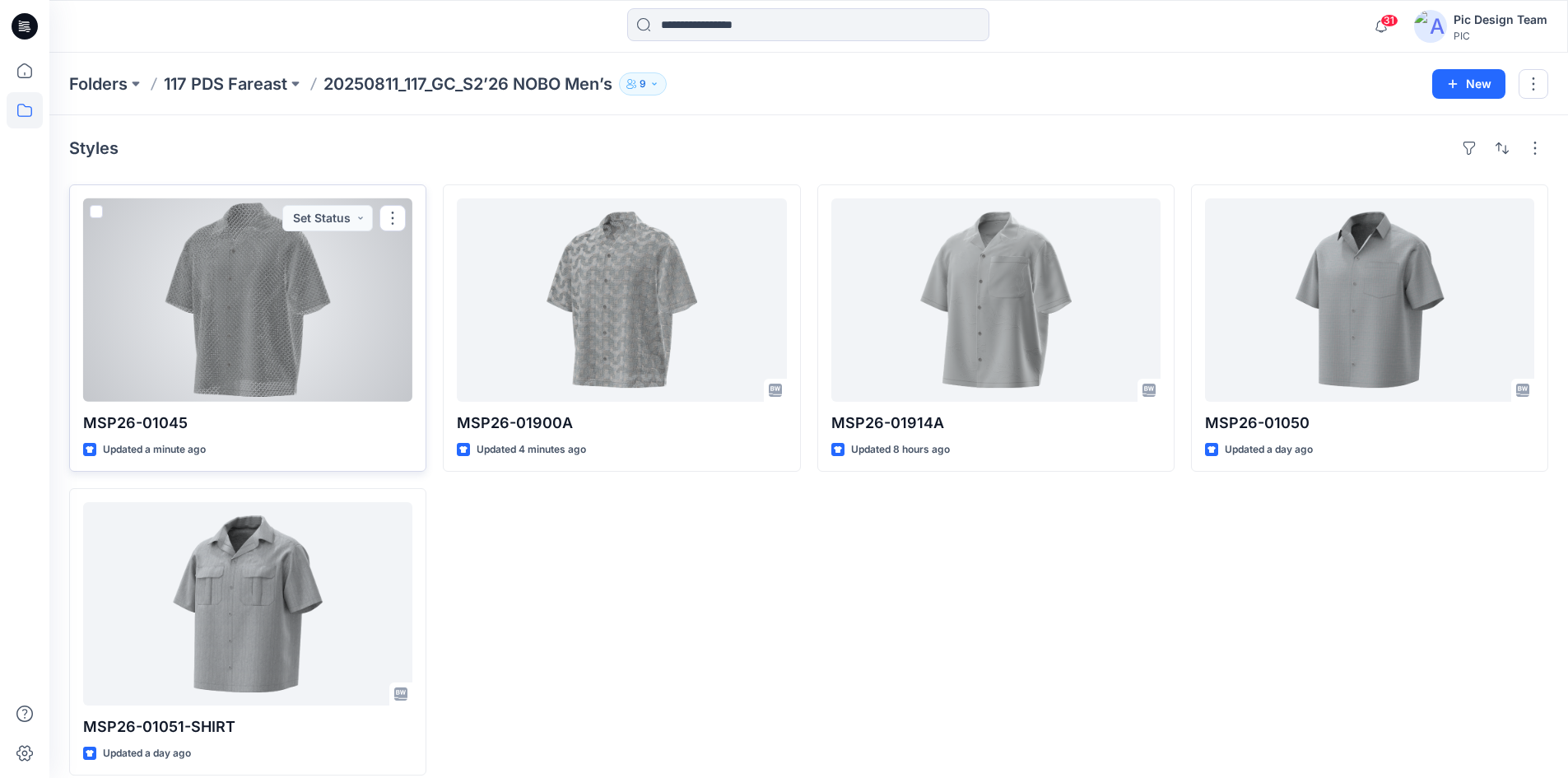
click at [248, 349] on div at bounding box center [248, 300] width 330 height 203
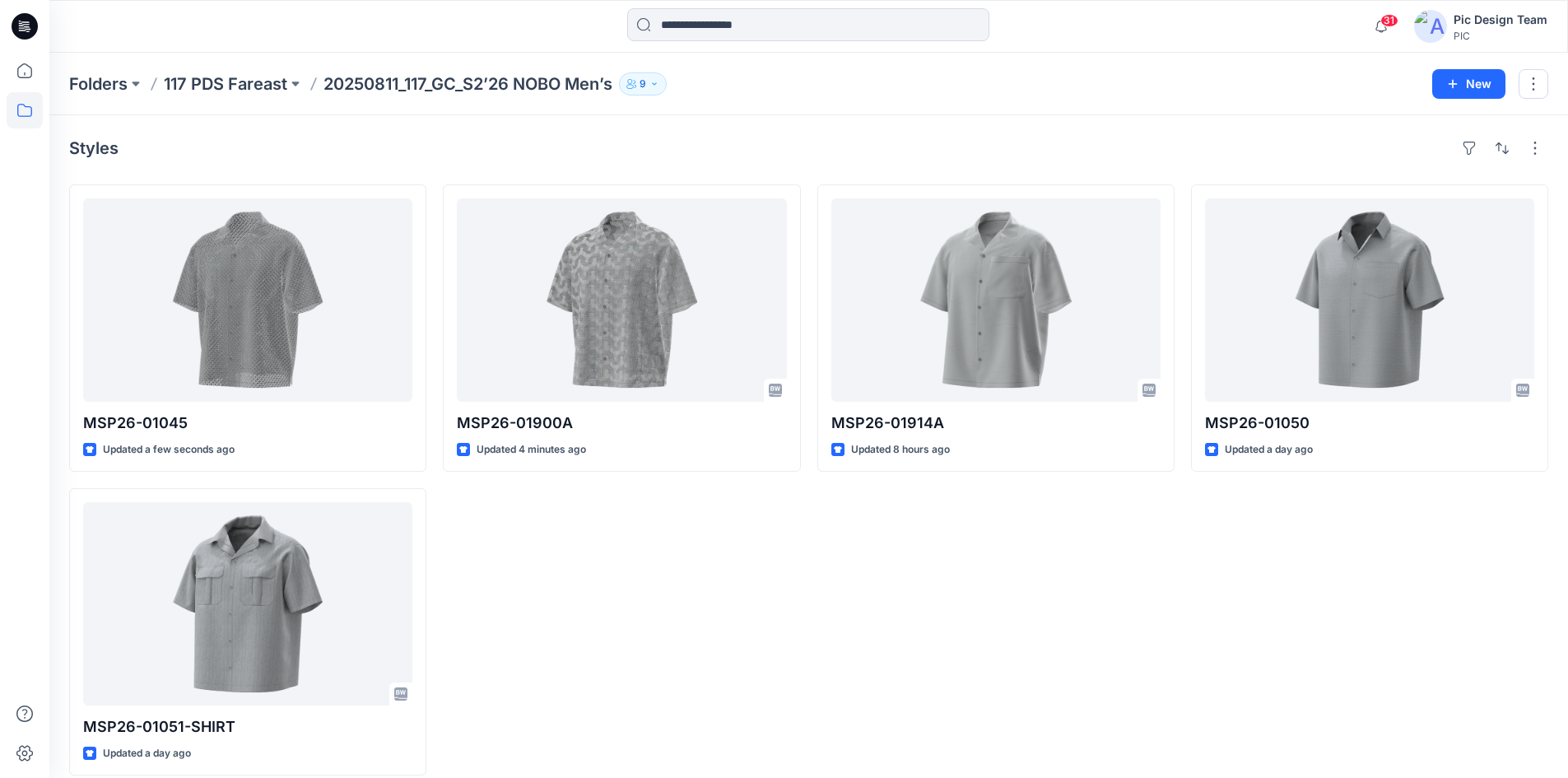
click at [721, 616] on div "MSP26-01900A Updated 4 minutes ago" at bounding box center [622, 479] width 358 height 591
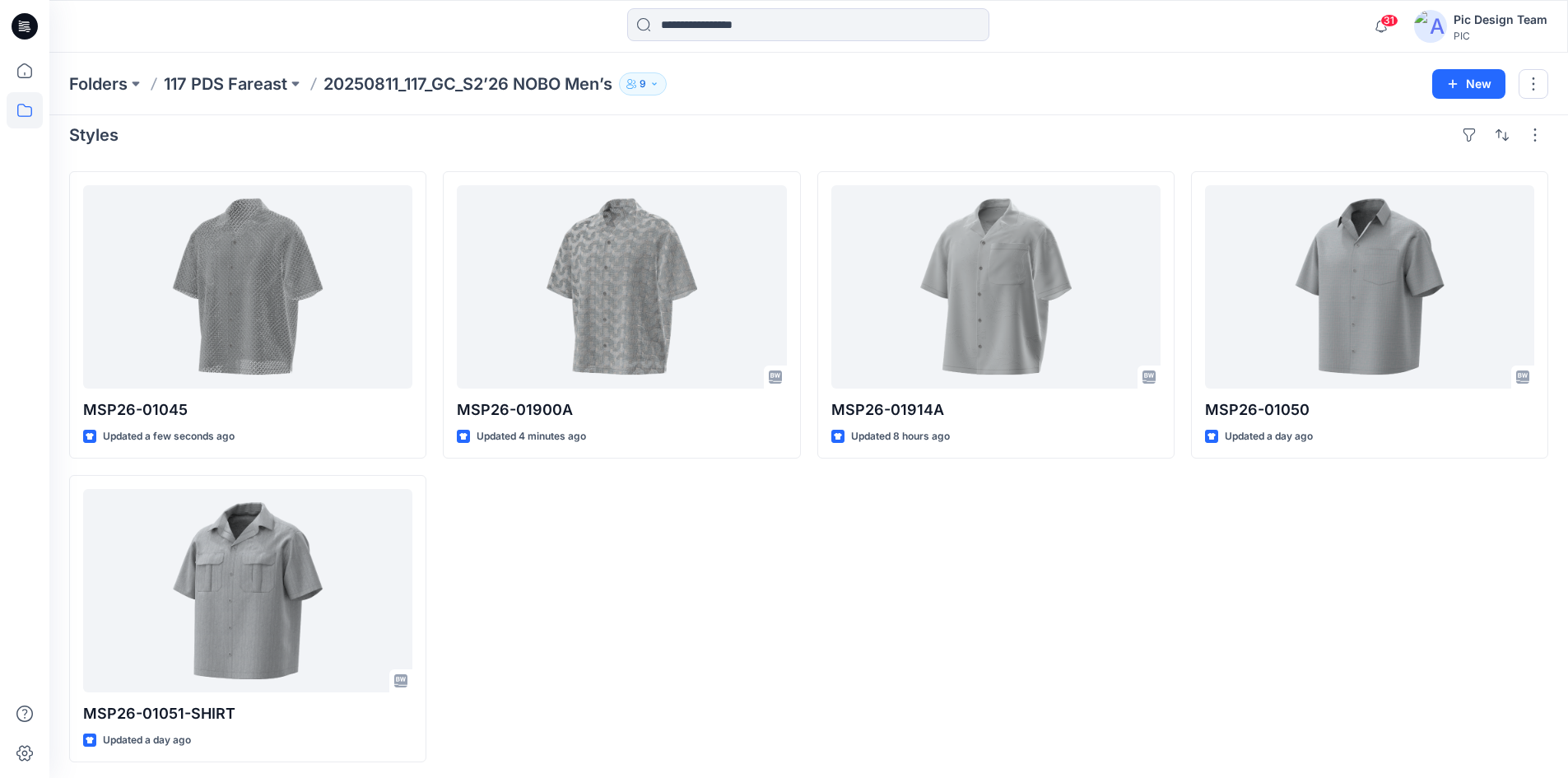
scroll to position [17, 0]
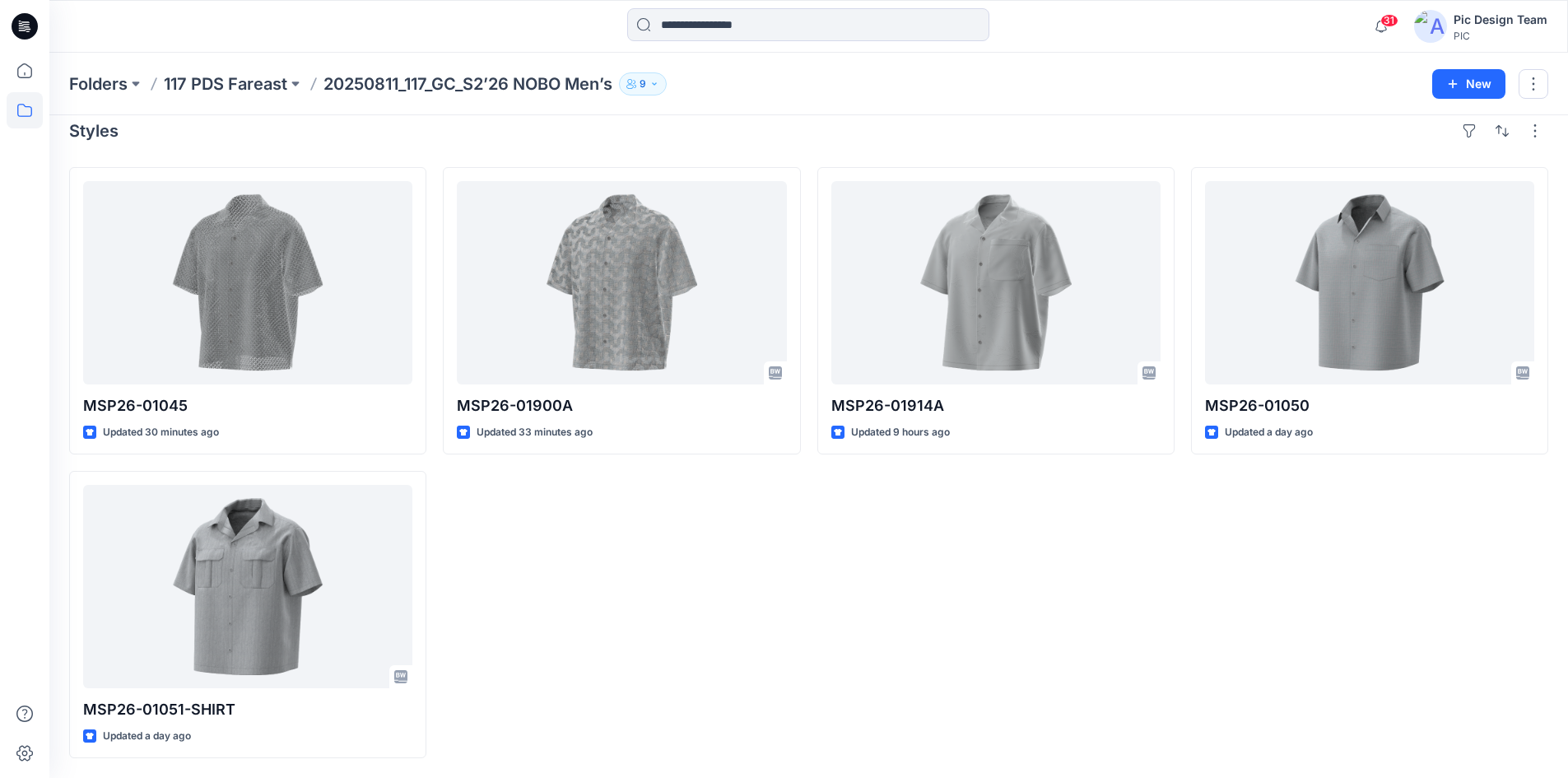
click at [629, 619] on div "MSP26-01900A Updated 33 minutes ago" at bounding box center [622, 462] width 358 height 591
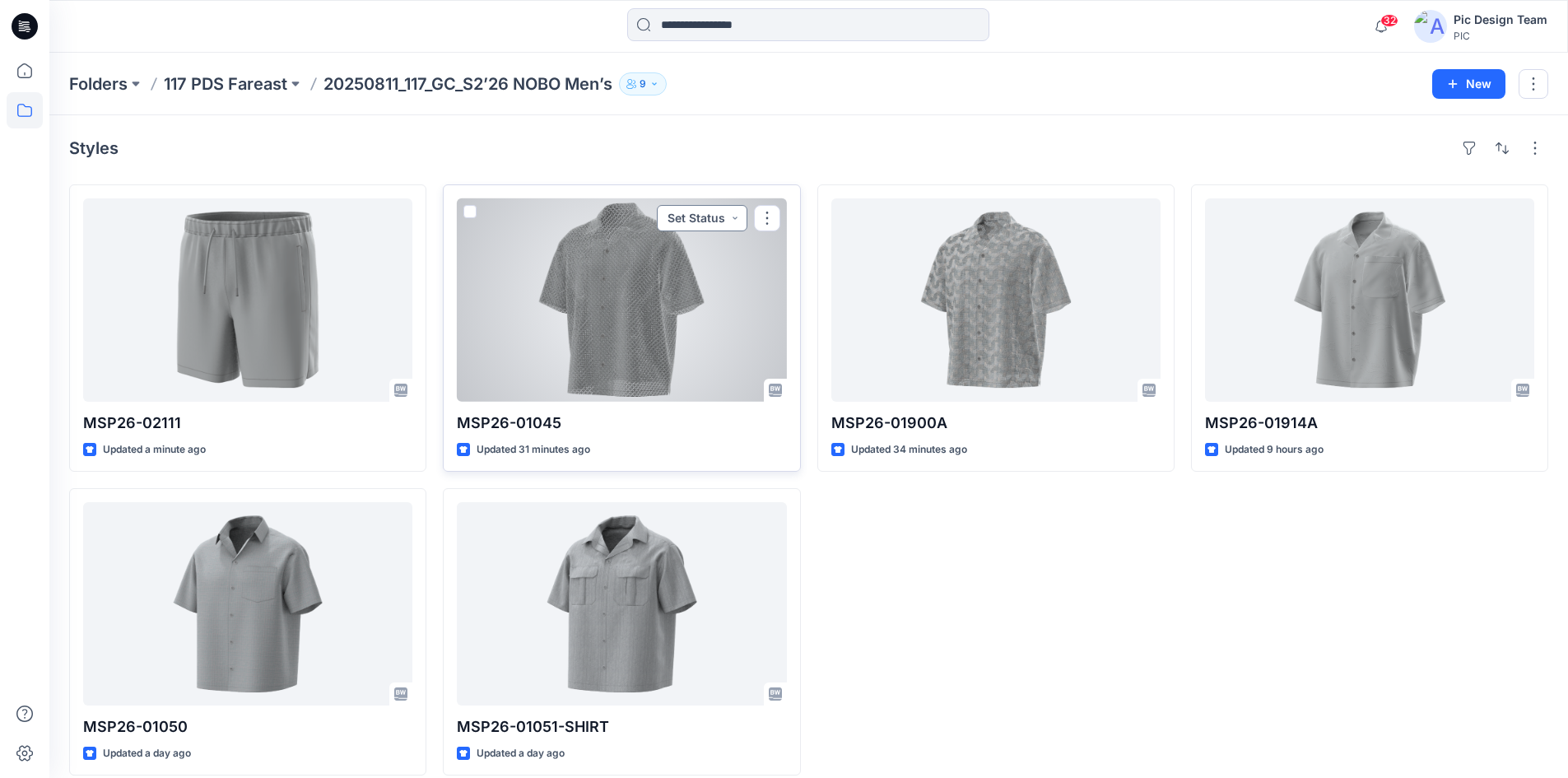
click at [725, 218] on button "Set Status" at bounding box center [703, 218] width 91 height 26
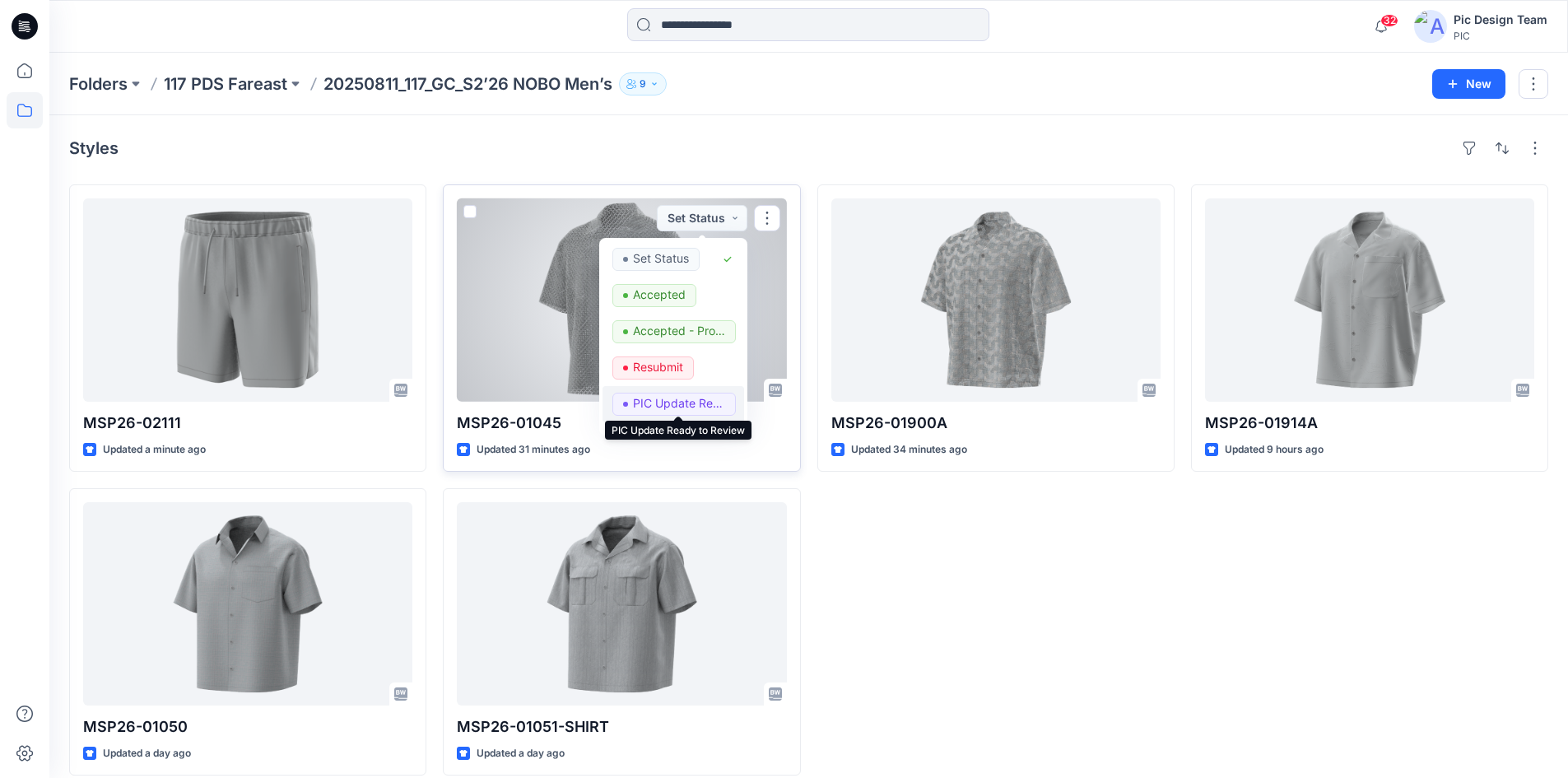
click at [663, 405] on p "PIC Update Ready to Review" at bounding box center [679, 404] width 93 height 21
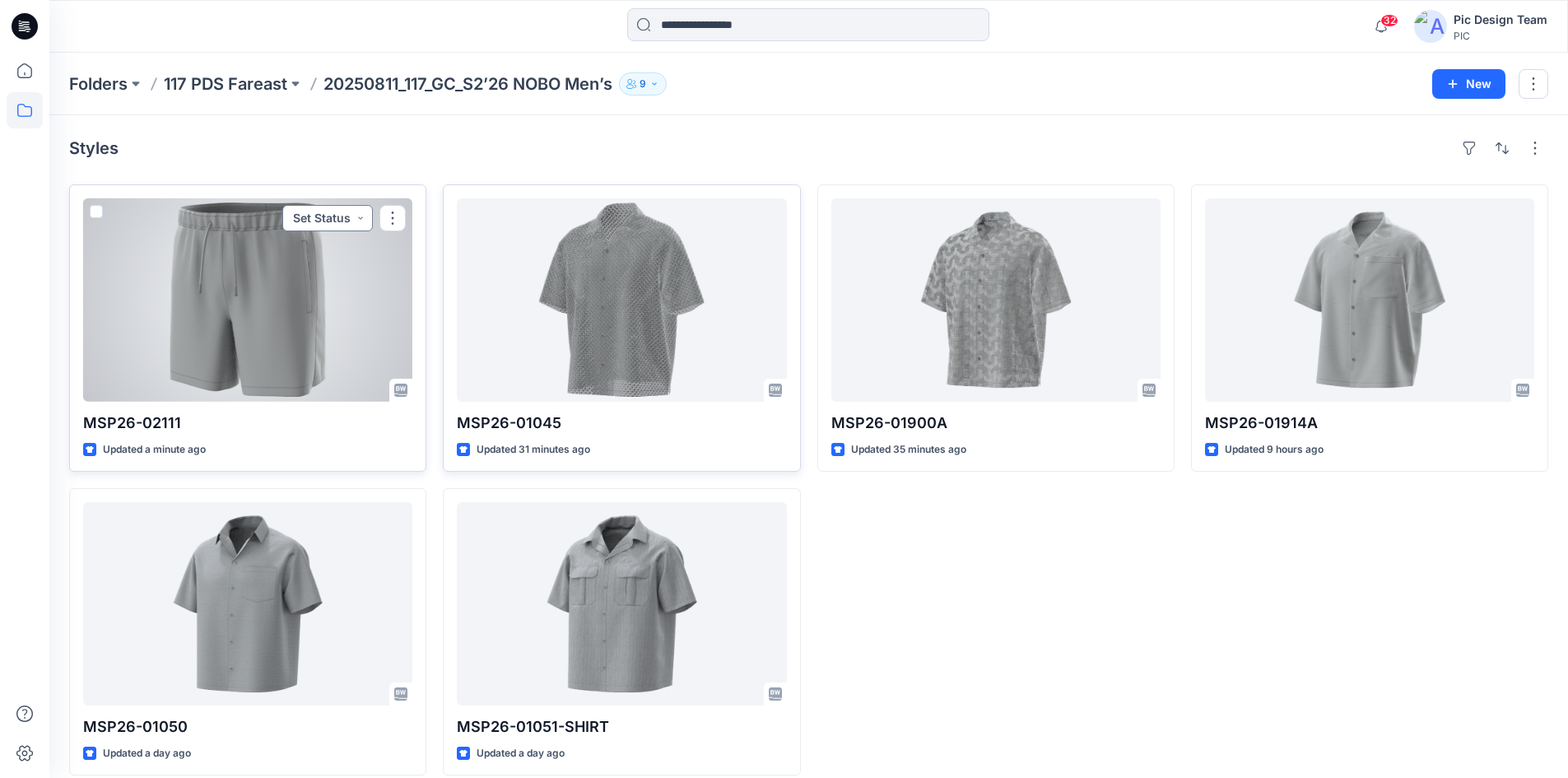
click at [354, 217] on button "Set Status" at bounding box center [328, 218] width 91 height 26
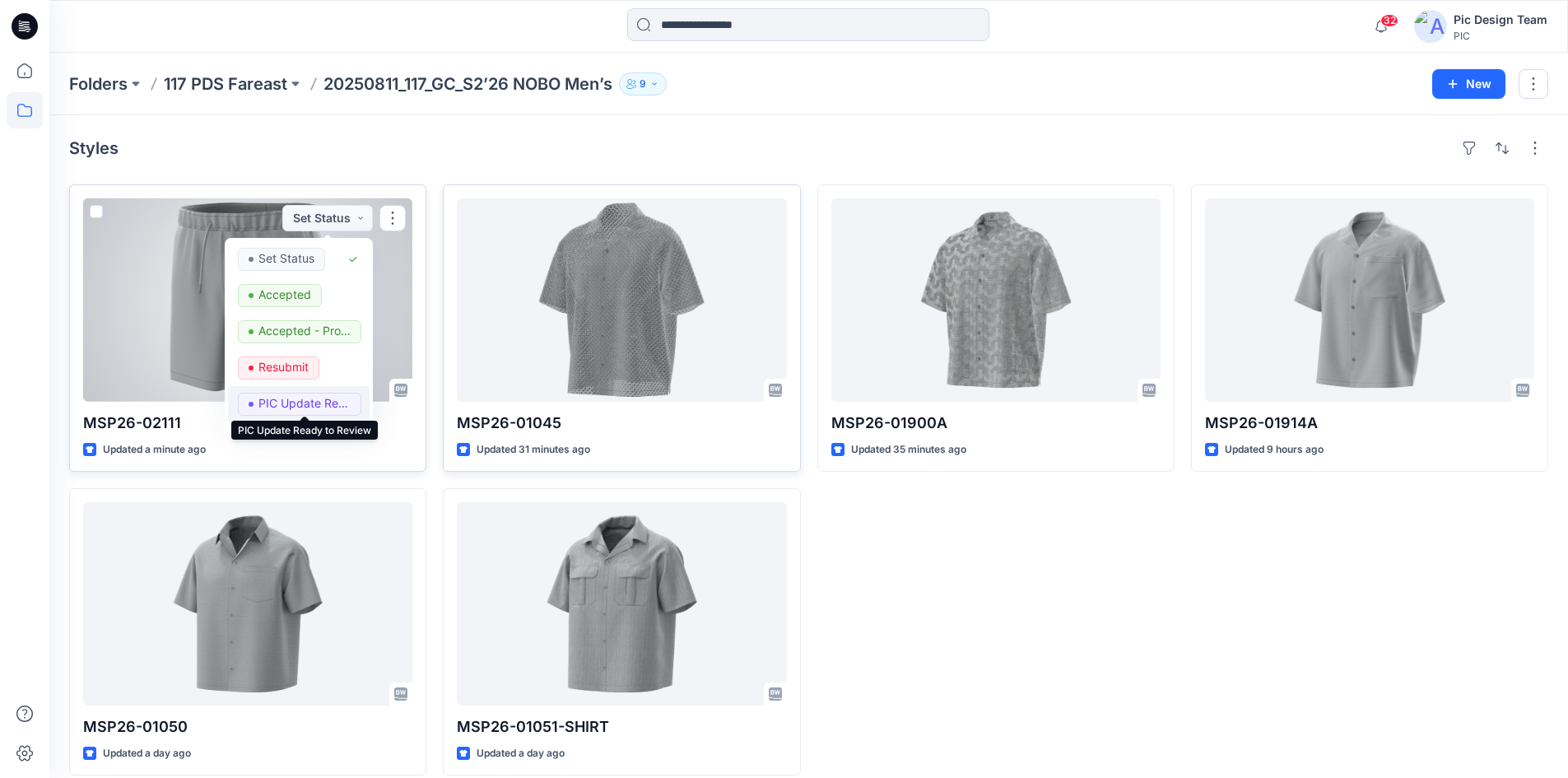
click at [316, 406] on p "PIC Update Ready to Review" at bounding box center [305, 404] width 93 height 21
